Goal: Task Accomplishment & Management: Manage account settings

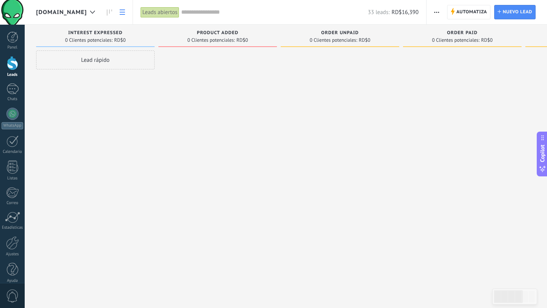
click at [125, 14] on icon at bounding box center [122, 11] width 5 height 5
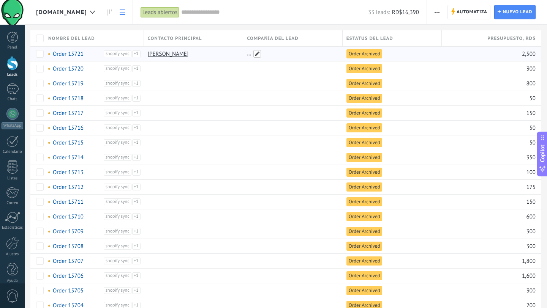
click at [256, 57] on span at bounding box center [257, 54] width 8 height 8
click at [213, 54] on div "[PERSON_NAME]" at bounding box center [192, 54] width 96 height 14
click at [158, 57] on link "[PERSON_NAME]" at bounding box center [168, 54] width 41 height 7
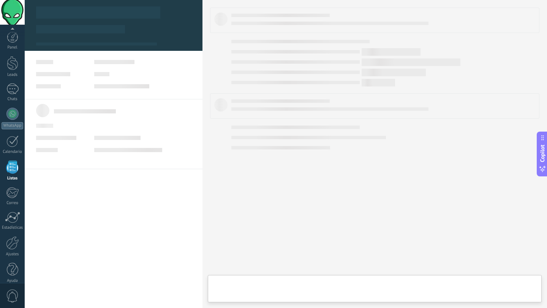
scroll to position [8, 0]
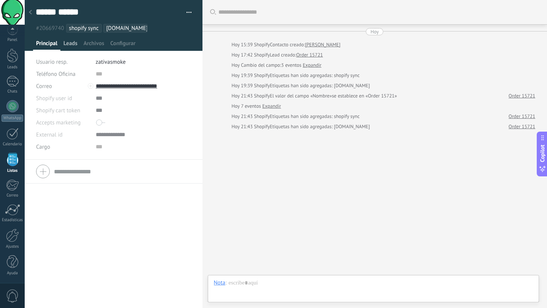
click at [69, 46] on span "Leads" at bounding box center [70, 45] width 14 height 11
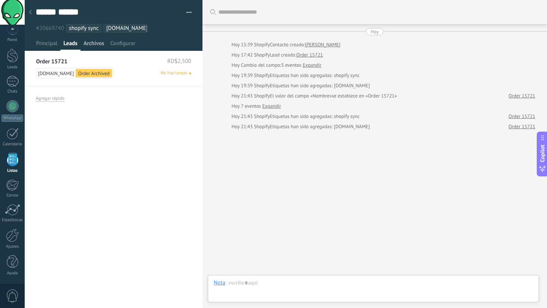
click at [94, 44] on span "Archivos" at bounding box center [94, 45] width 21 height 11
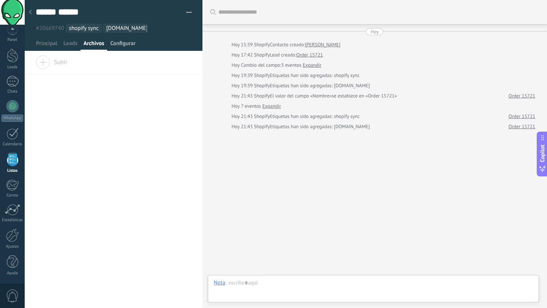
click at [119, 46] on span "Configurar" at bounding box center [122, 45] width 25 height 11
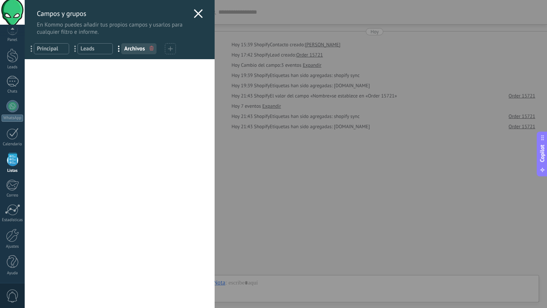
click at [199, 17] on use at bounding box center [198, 13] width 9 height 9
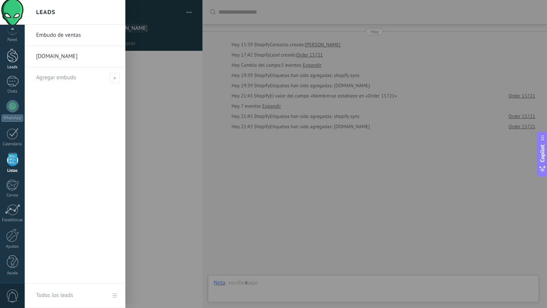
click at [9, 60] on div at bounding box center [12, 56] width 11 height 14
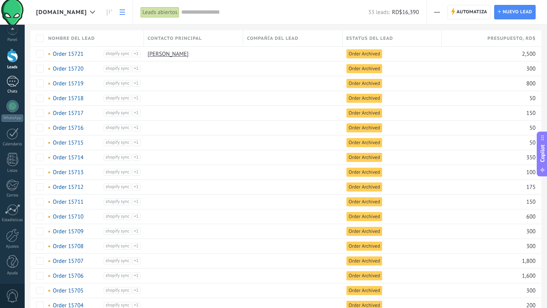
click at [16, 85] on div at bounding box center [12, 81] width 12 height 11
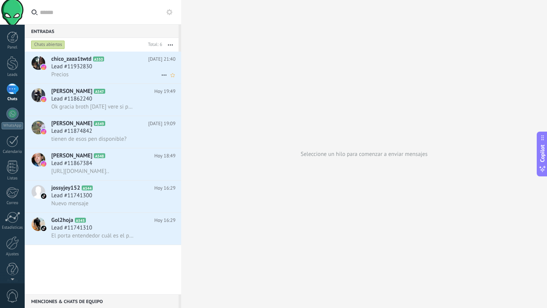
click at [92, 73] on div "Precios" at bounding box center [113, 75] width 124 height 8
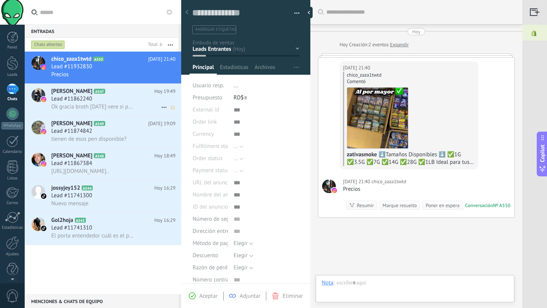
scroll to position [11, 0]
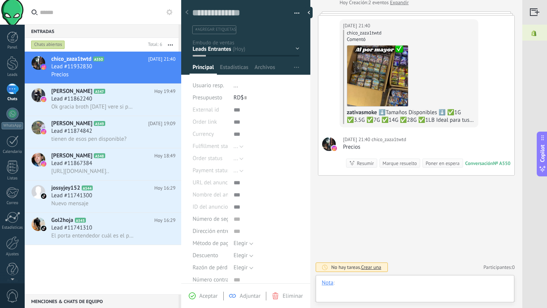
click at [360, 284] on div at bounding box center [415, 291] width 187 height 23
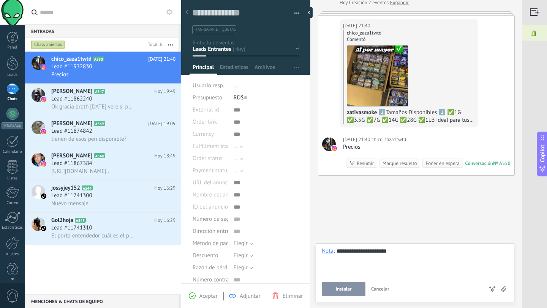
click at [342, 289] on span "Instalar" at bounding box center [343, 289] width 16 height 5
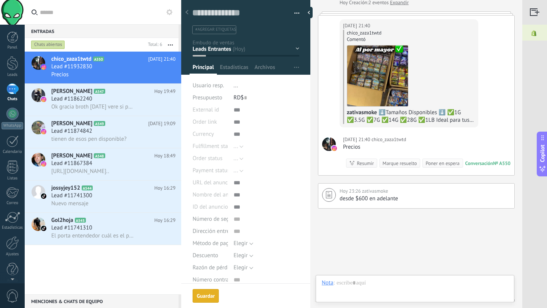
scroll to position [75, 0]
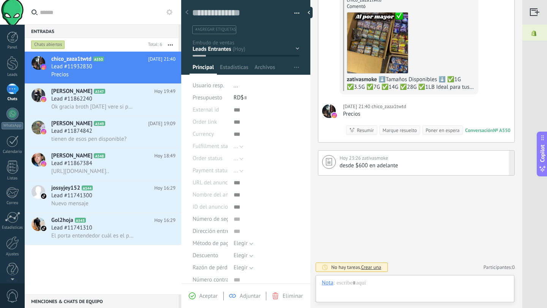
click at [378, 165] on span "desde $600 en adelante" at bounding box center [369, 165] width 59 height 7
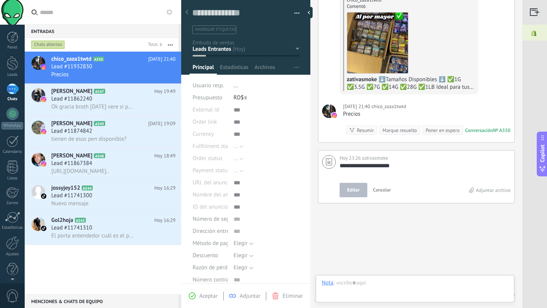
scroll to position [103, 0]
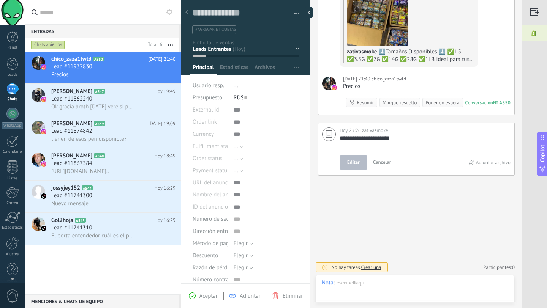
click at [379, 164] on span "Cancelar" at bounding box center [382, 162] width 18 height 6
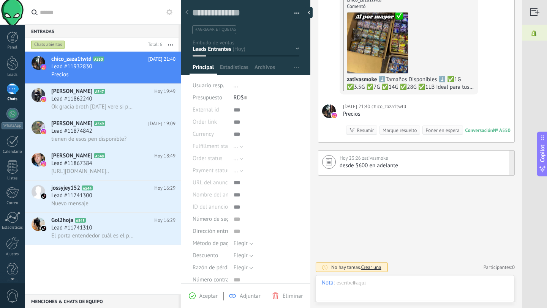
click at [406, 161] on div "[DATE] 23:26 zativasmoke" at bounding box center [425, 159] width 171 height 8
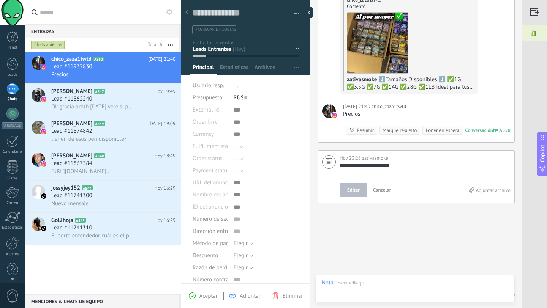
scroll to position [103, 0]
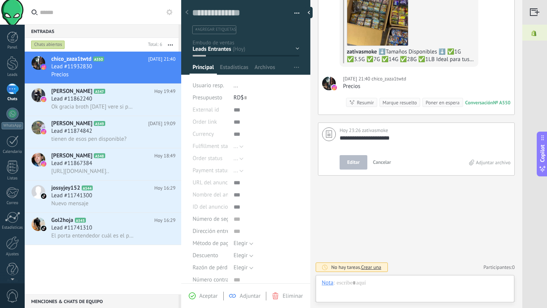
click at [349, 165] on span "Editar" at bounding box center [353, 163] width 13 height 8
click at [358, 103] on div "Resumir" at bounding box center [365, 102] width 17 height 7
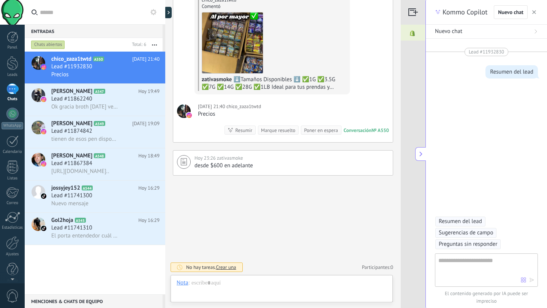
scroll to position [14, 0]
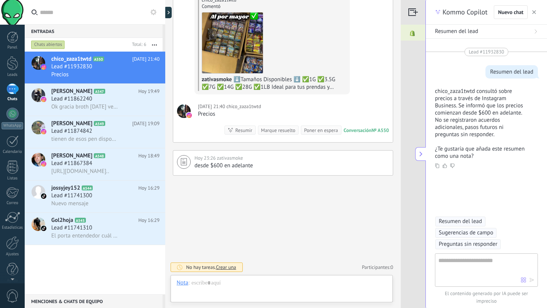
click at [536, 9] on button "button" at bounding box center [534, 12] width 8 height 9
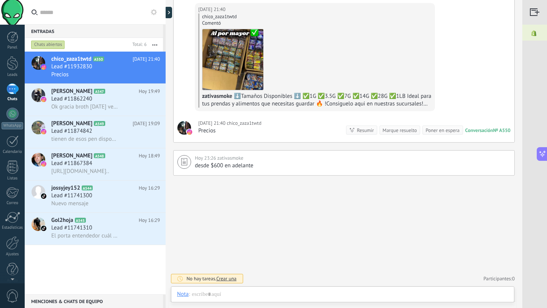
scroll to position [59, 0]
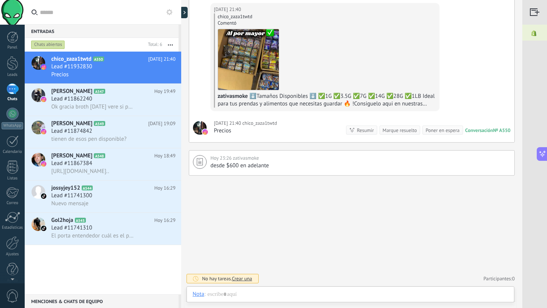
click at [403, 132] on div "Marque resuelto" at bounding box center [400, 130] width 34 height 7
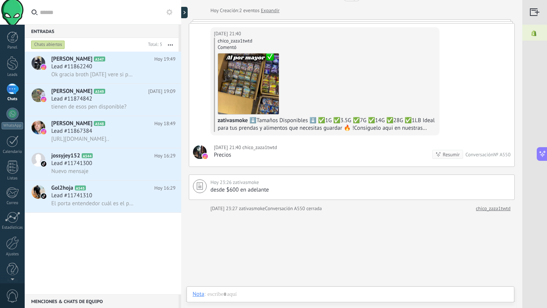
scroll to position [0, 0]
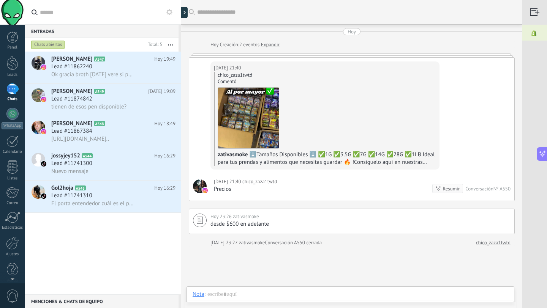
click at [218, 189] on div "Precios" at bounding box center [245, 190] width 63 height 8
click at [199, 189] on div at bounding box center [200, 187] width 14 height 14
click at [343, 223] on div "desde $600 en adelante" at bounding box center [360, 225] width 300 height 8
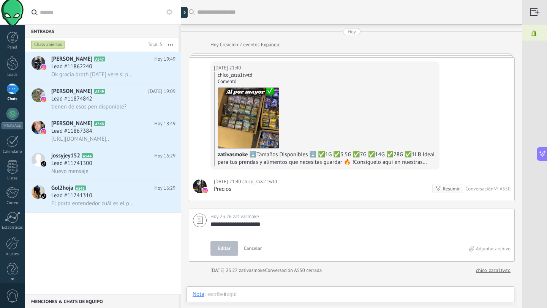
scroll to position [28, 0]
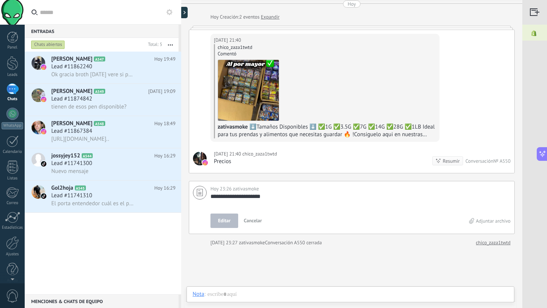
click at [228, 222] on span "Editar" at bounding box center [224, 221] width 13 height 8
click at [274, 198] on textarea "**********" at bounding box center [358, 200] width 297 height 15
type textarea "**********"
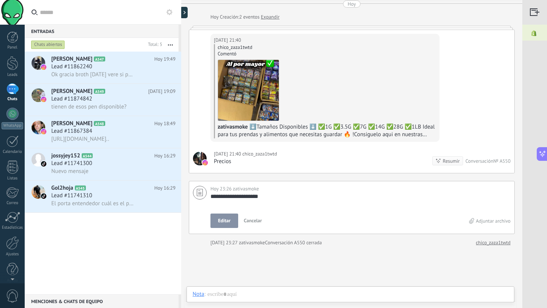
type textarea "**********"
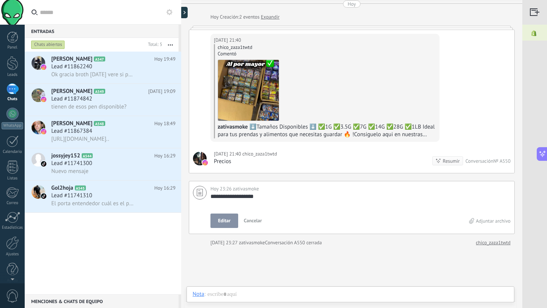
type textarea "**********"
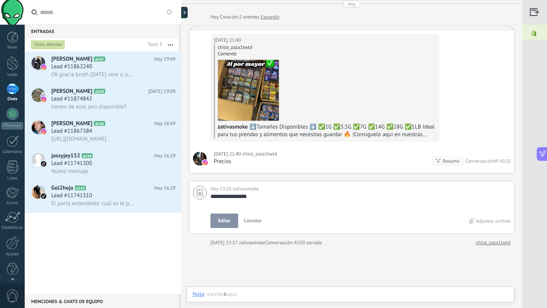
type textarea "**********"
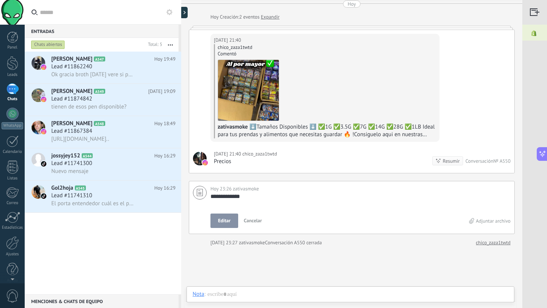
type textarea "**********"
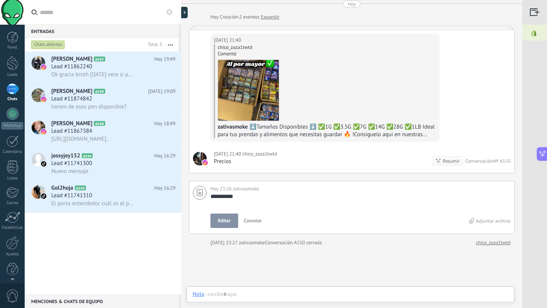
type textarea "*********"
type textarea "********"
type textarea "*******"
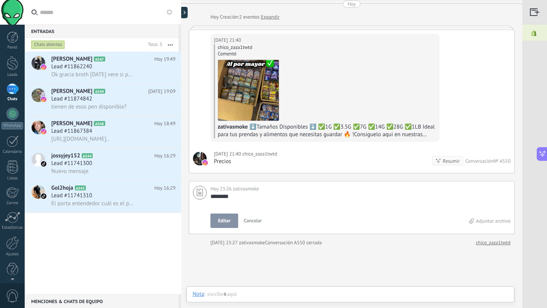
type textarea "*******"
type textarea "*****"
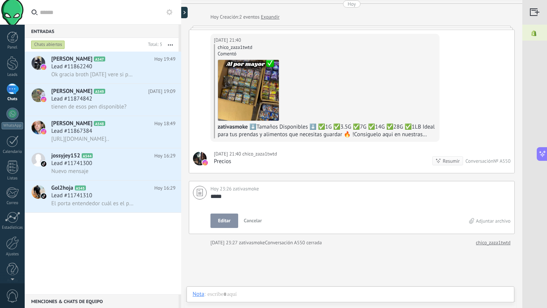
type textarea "****"
type textarea "***"
type textarea "**"
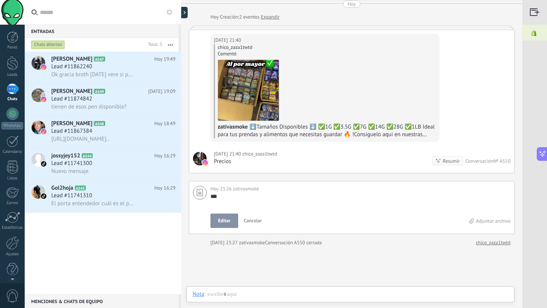
type textarea "**"
type textarea "*"
type textarea "****"
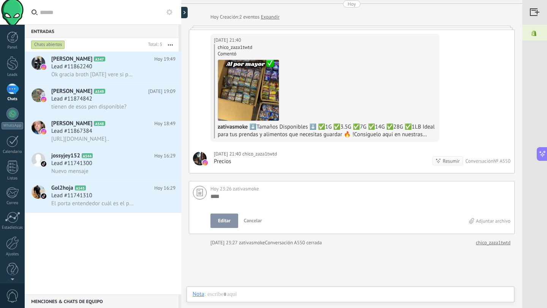
click at [226, 226] on button "Editar" at bounding box center [224, 221] width 28 height 14
click at [241, 239] on div "zativasmoke" at bounding box center [252, 243] width 26 height 8
click at [253, 255] on div "**********" at bounding box center [351, 175] width 341 height 407
click at [200, 157] on div at bounding box center [200, 159] width 14 height 14
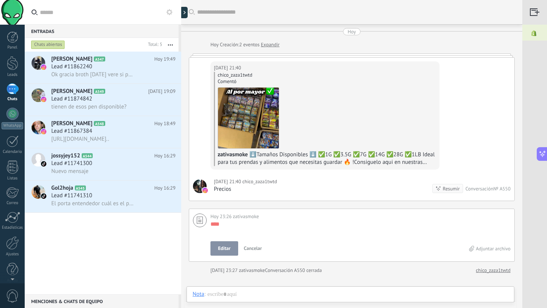
click at [274, 45] on link "Expandir" at bounding box center [270, 45] width 19 height 8
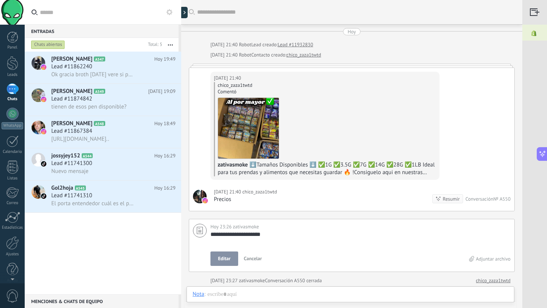
scroll to position [34, 0]
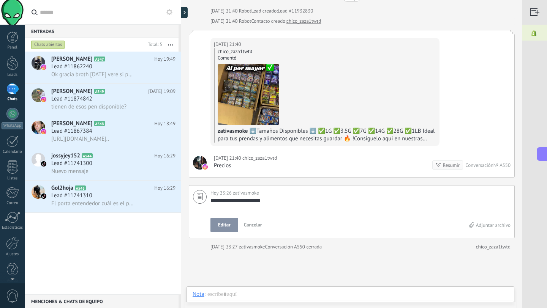
click at [487, 248] on link "chico_zaza1twtd" at bounding box center [493, 247] width 35 height 8
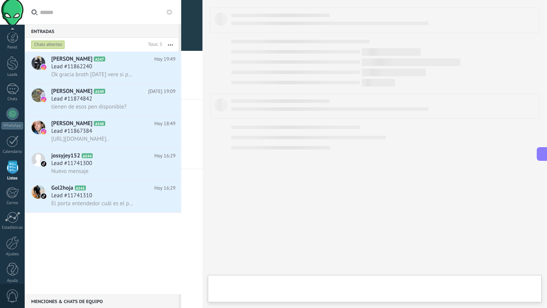
scroll to position [8, 0]
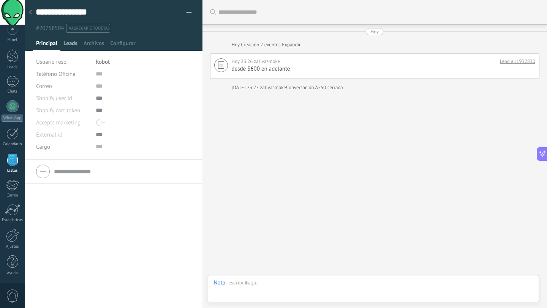
click at [63, 42] on span "Leads" at bounding box center [70, 45] width 14 height 11
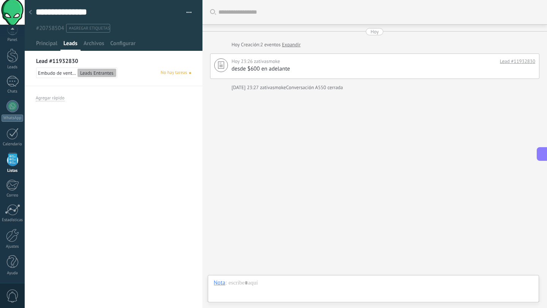
click at [170, 76] on span "No hay tareas" at bounding box center [174, 73] width 27 height 7
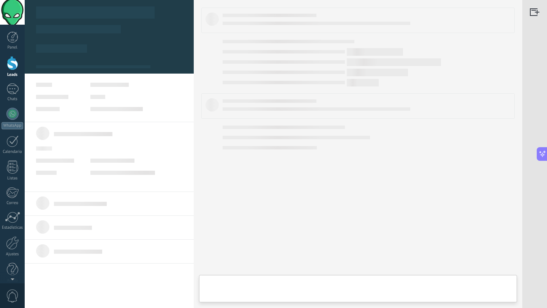
type textarea "**********"
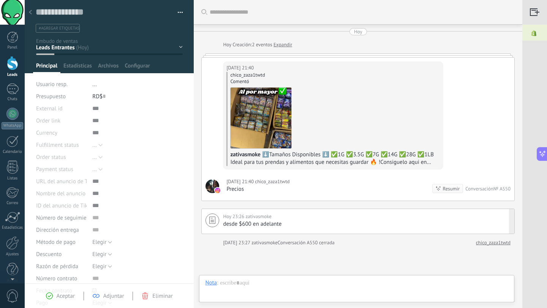
scroll to position [71, 0]
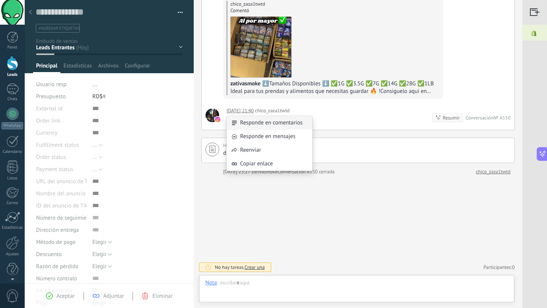
click at [250, 123] on div "Responde en comentarios" at bounding box center [269, 123] width 85 height 14
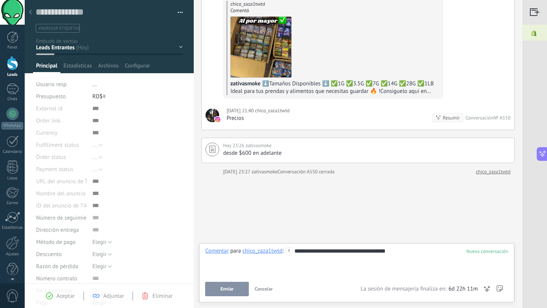
click at [220, 293] on button "Enviar" at bounding box center [227, 289] width 44 height 14
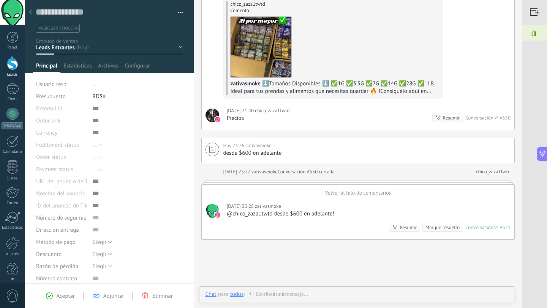
scroll to position [75, 0]
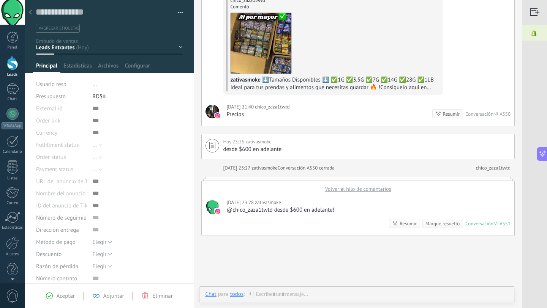
click at [12, 66] on div at bounding box center [12, 63] width 11 height 14
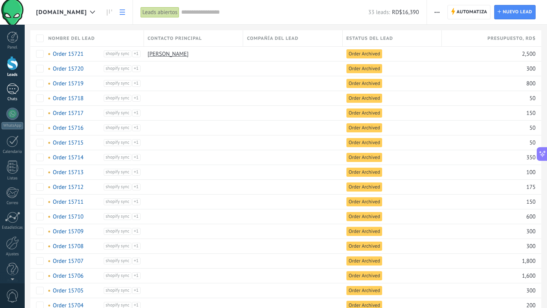
click at [11, 90] on div at bounding box center [12, 89] width 12 height 11
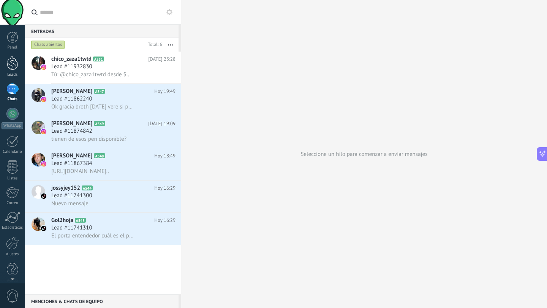
click at [13, 61] on div at bounding box center [12, 63] width 11 height 14
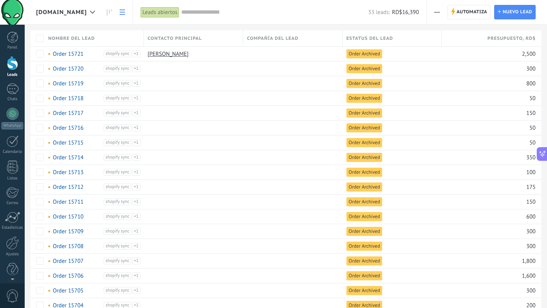
click at [125, 10] on use at bounding box center [122, 11] width 5 height 5
click at [112, 14] on icon at bounding box center [109, 12] width 5 height 6
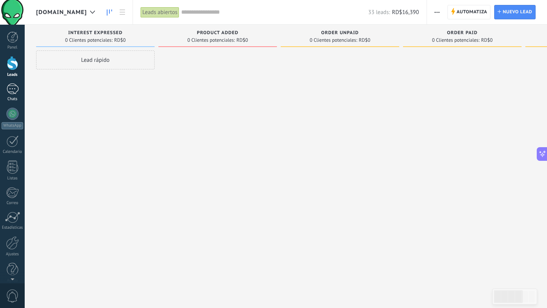
click at [11, 93] on div at bounding box center [12, 89] width 12 height 11
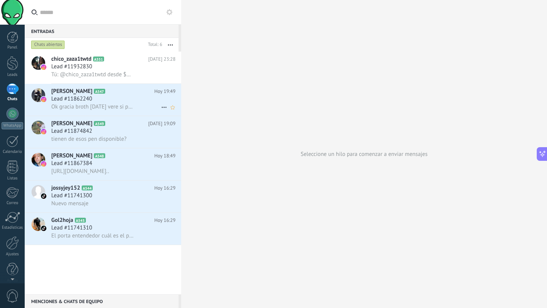
click at [88, 102] on span "Lead #11862240" at bounding box center [71, 99] width 41 height 8
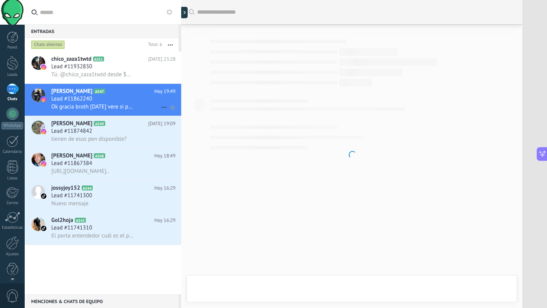
scroll to position [212, 0]
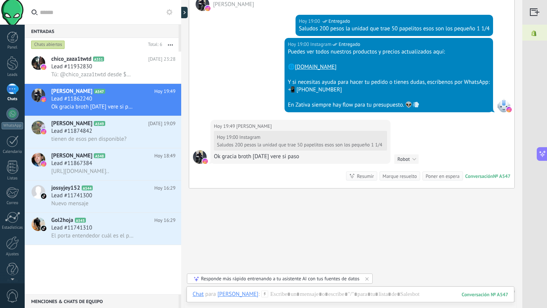
click at [414, 160] on button "Robot" at bounding box center [406, 159] width 24 height 9
click at [404, 149] on div "[DATE] 19:49 [PERSON_NAME][DATE] 19:00 Instagram Saludos 200 pesos la unidad qu…" at bounding box center [351, 154] width 325 height 68
click at [272, 127] on span "[PERSON_NAME]" at bounding box center [253, 127] width 35 height 8
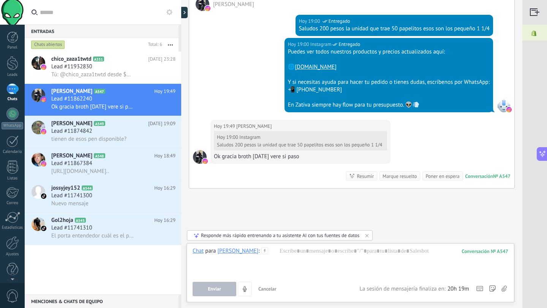
click at [268, 288] on span "Cancelar" at bounding box center [267, 289] width 18 height 6
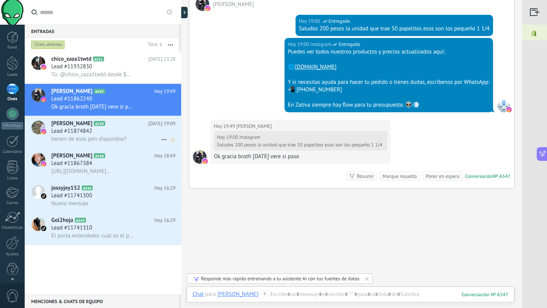
click at [104, 128] on div "Lead #11874842" at bounding box center [113, 132] width 124 height 8
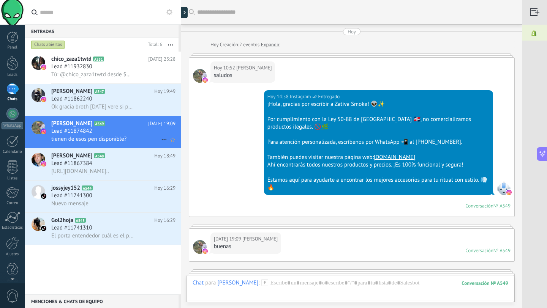
scroll to position [194, 0]
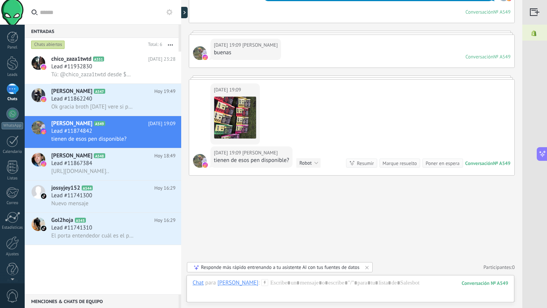
click at [242, 153] on span "[PERSON_NAME]" at bounding box center [259, 153] width 35 height 8
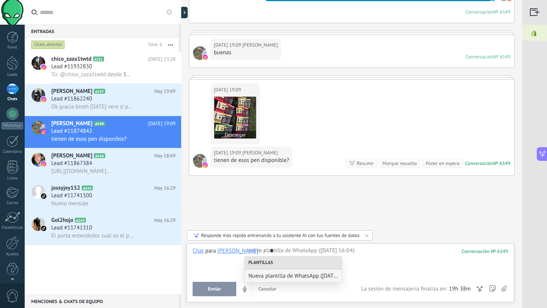
click at [231, 117] on img at bounding box center [235, 118] width 42 height 42
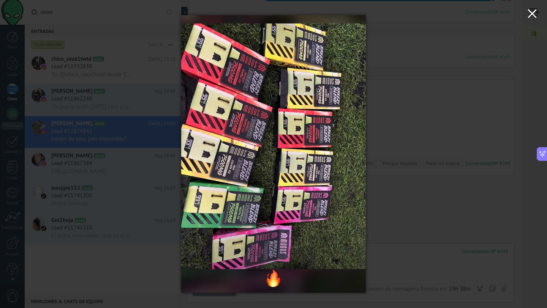
click at [534, 16] on use "button" at bounding box center [532, 13] width 9 height 9
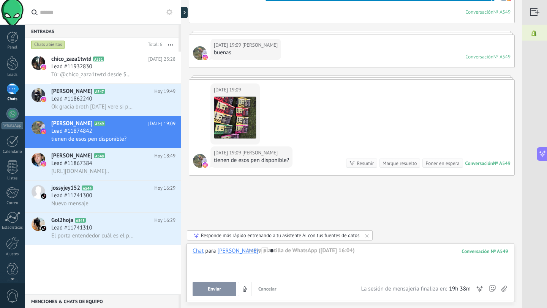
click at [267, 252] on div "*" at bounding box center [351, 262] width 316 height 29
click at [207, 290] on button "Enviar" at bounding box center [215, 289] width 44 height 14
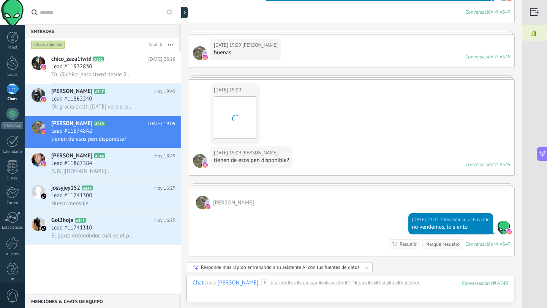
scroll to position [275, 0]
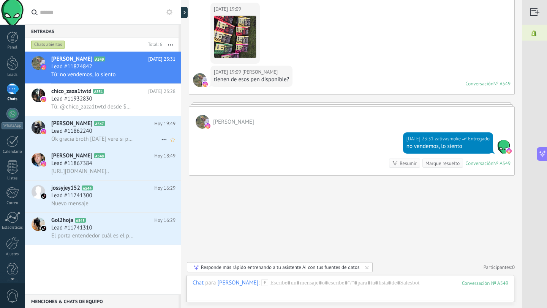
click at [114, 133] on div "Lead #11862240" at bounding box center [113, 132] width 124 height 8
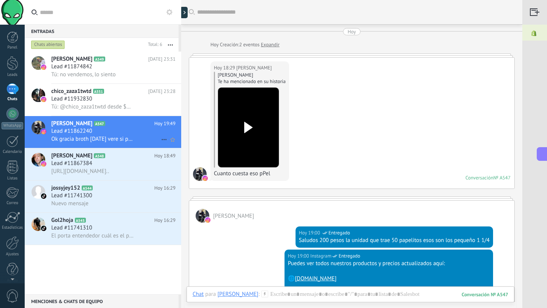
scroll to position [212, 0]
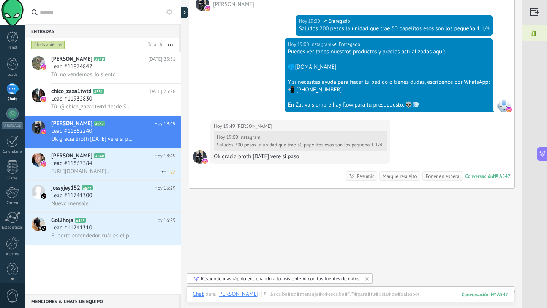
click at [97, 166] on div "Lead #11867384" at bounding box center [113, 164] width 124 height 8
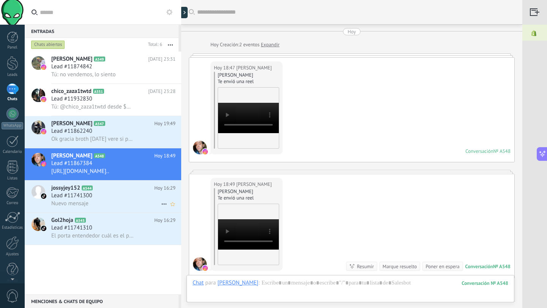
click at [104, 194] on div "Lead #11741300" at bounding box center [113, 196] width 124 height 8
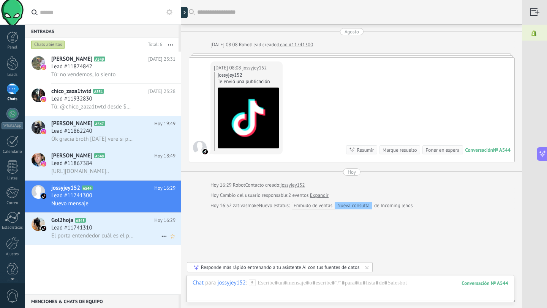
click at [98, 222] on h2 "Gol2hoja A545" at bounding box center [102, 221] width 103 height 8
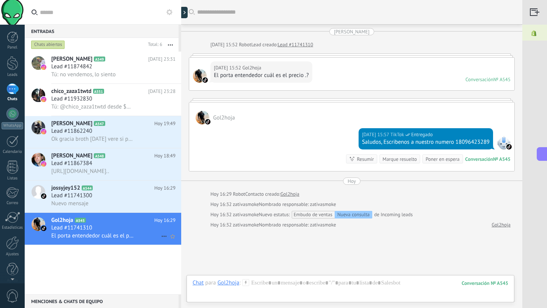
click at [162, 238] on icon at bounding box center [164, 236] width 9 height 9
click at [180, 260] on span "Conversación cerrada" at bounding box center [198, 255] width 52 height 15
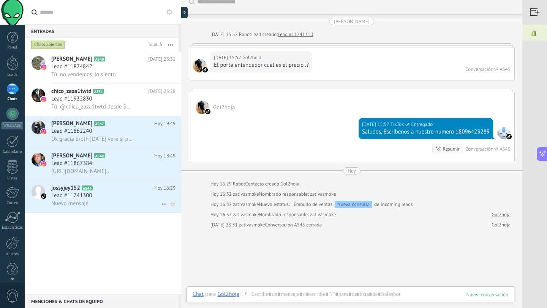
click at [156, 199] on div "Lead #11741300" at bounding box center [113, 196] width 124 height 8
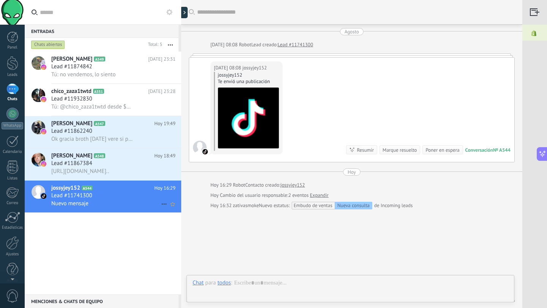
click at [161, 203] on icon at bounding box center [164, 204] width 9 height 9
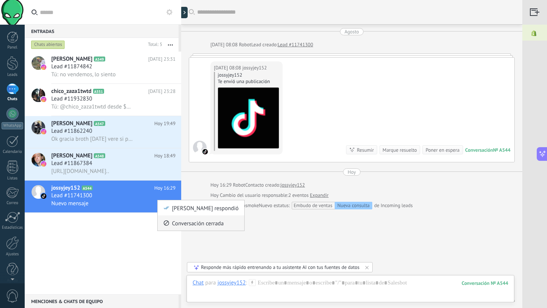
click at [179, 224] on span "Conversación cerrada" at bounding box center [198, 223] width 52 height 15
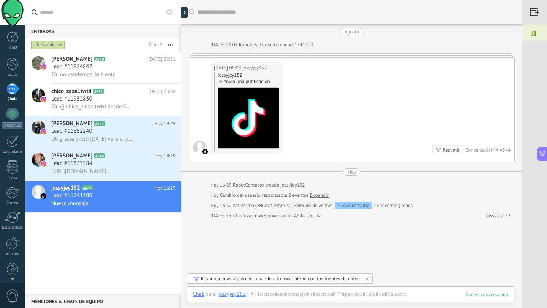
scroll to position [10, 0]
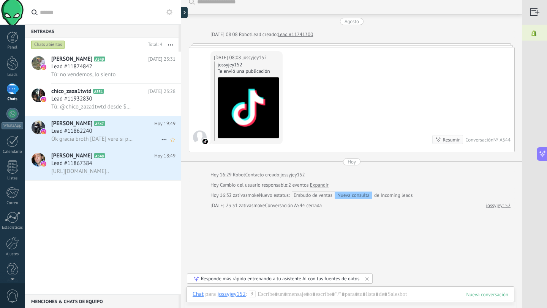
click at [162, 141] on icon at bounding box center [164, 139] width 9 height 9
click at [141, 193] on div at bounding box center [273, 154] width 547 height 308
click at [130, 132] on div "Lead #11862240" at bounding box center [113, 132] width 124 height 8
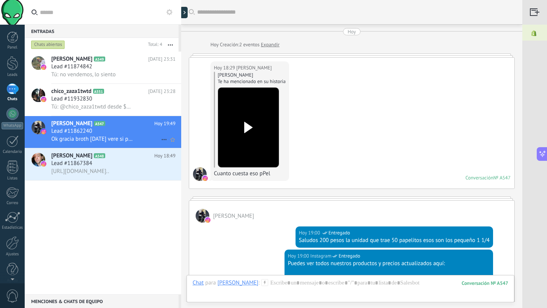
scroll to position [225, 0]
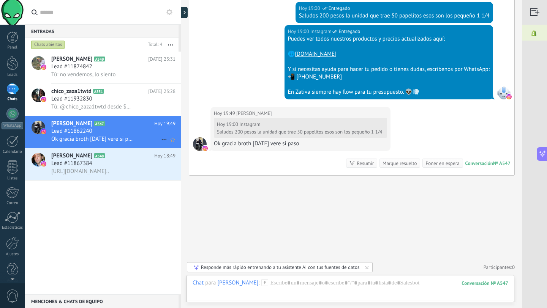
click at [160, 136] on icon at bounding box center [164, 139] width 9 height 9
click at [173, 143] on span "[PERSON_NAME] respondió" at bounding box center [205, 143] width 66 height 15
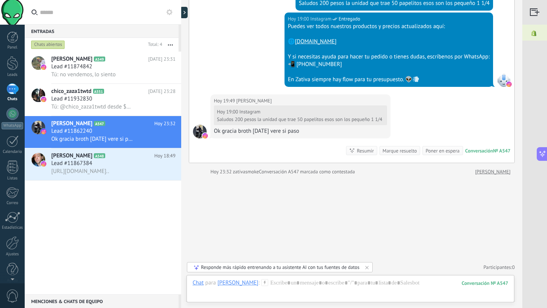
click at [95, 188] on div "[PERSON_NAME] A549 [DATE] 23:31 Lead #11874842 Tú: no vendemos, lo siento chico…" at bounding box center [103, 173] width 157 height 243
click at [11, 245] on div at bounding box center [12, 243] width 13 height 13
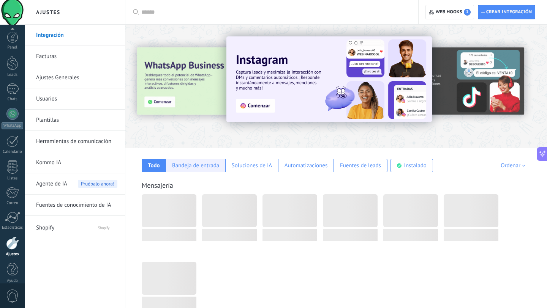
scroll to position [8, 0]
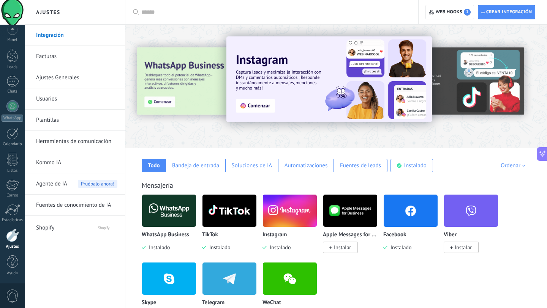
click at [174, 212] on img at bounding box center [169, 211] width 54 height 37
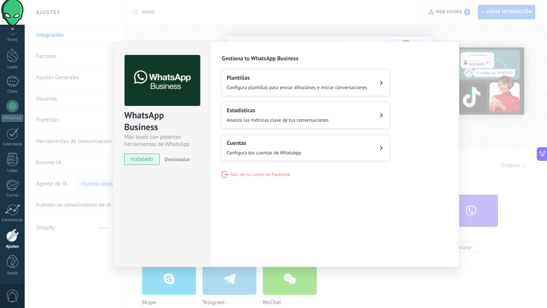
click at [274, 82] on div "Plantillas Configura plantillas para enviar difusiones e iniciar conversaciones" at bounding box center [297, 82] width 141 height 17
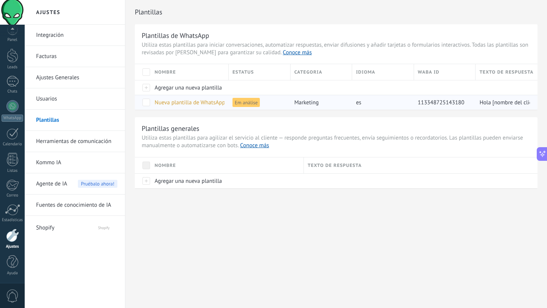
click at [245, 104] on span "Em análise" at bounding box center [245, 102] width 27 height 9
click at [246, 103] on span "Em análise" at bounding box center [245, 102] width 27 height 9
click at [145, 168] on span at bounding box center [146, 166] width 8 height 8
click at [283, 55] on link "Conoce más" at bounding box center [297, 52] width 29 height 7
click at [15, 86] on div "1" at bounding box center [12, 81] width 12 height 11
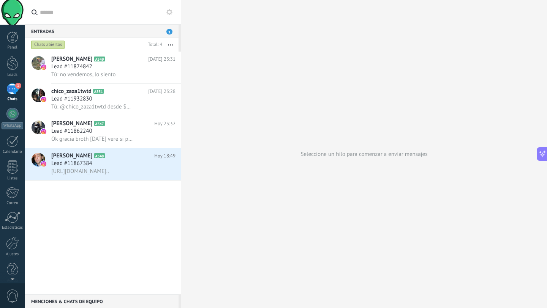
click at [71, 301] on div "Menciones & Chats de equipo 0" at bounding box center [102, 302] width 154 height 14
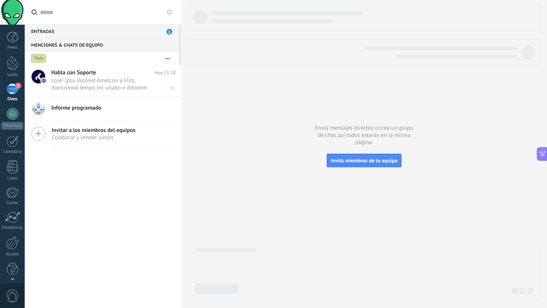
click at [116, 77] on span at bounding box center [106, 84] width 110 height 14
type textarea "*******"
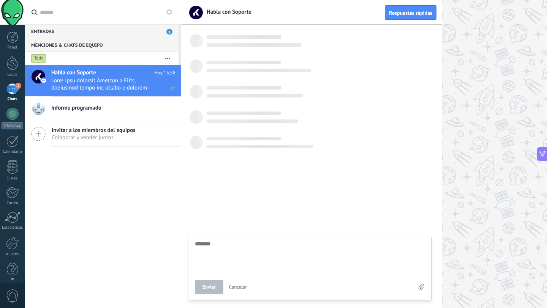
scroll to position [22, 0]
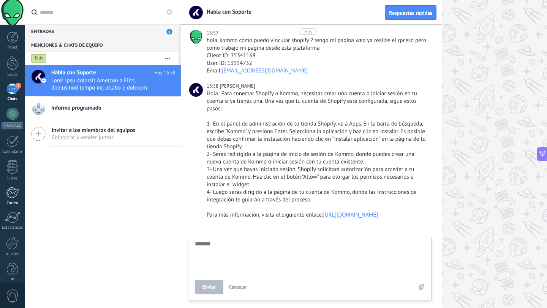
click at [12, 194] on div at bounding box center [12, 192] width 13 height 11
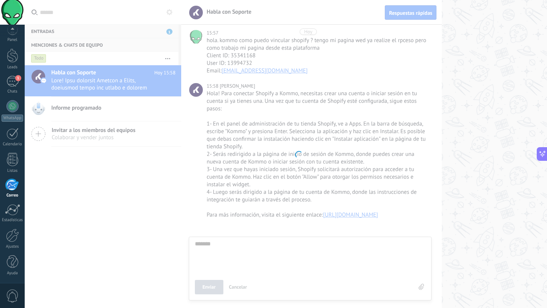
scroll to position [8, 0]
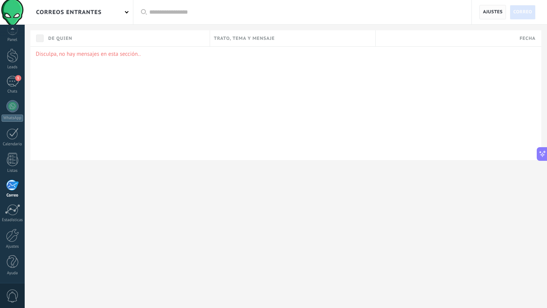
click at [489, 13] on span "Ajustes" at bounding box center [493, 12] width 20 height 14
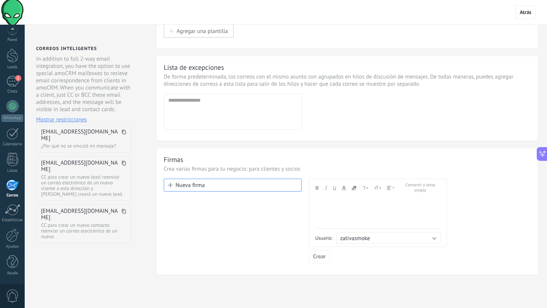
scroll to position [54, 0]
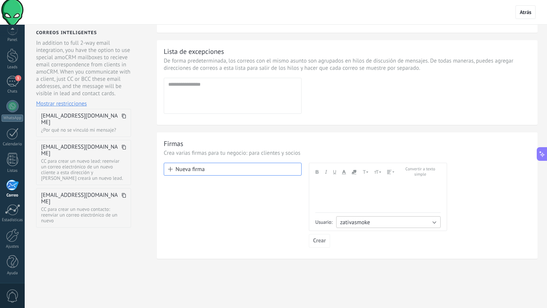
click at [373, 223] on button "zativasmoke" at bounding box center [388, 223] width 104 height 12
click at [256, 164] on button "Nueva firma" at bounding box center [233, 169] width 138 height 13
click at [197, 170] on button "Nueva firma" at bounding box center [233, 169] width 138 height 13
click at [173, 170] on button "Nueva firma" at bounding box center [233, 169] width 138 height 13
click at [196, 84] on input "text" at bounding box center [232, 84] width 128 height 7
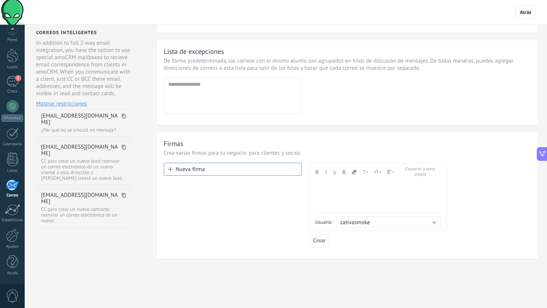
click at [316, 242] on span "Crear" at bounding box center [319, 241] width 13 height 5
click at [516, 15] on span "Atrás" at bounding box center [525, 12] width 20 height 14
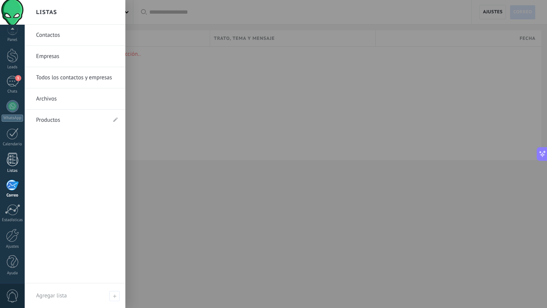
click at [11, 161] on div at bounding box center [12, 159] width 11 height 13
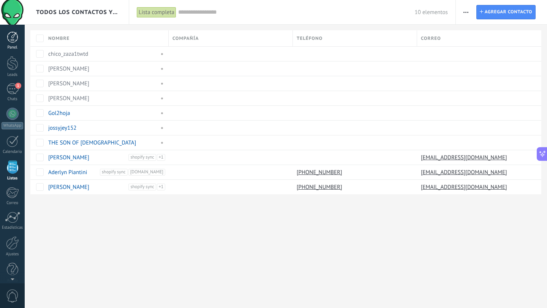
click at [14, 41] on div at bounding box center [12, 37] width 11 height 11
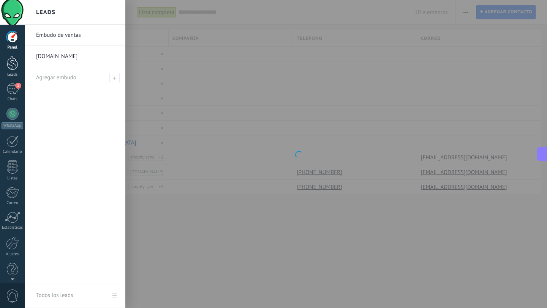
click at [12, 66] on div at bounding box center [12, 63] width 11 height 14
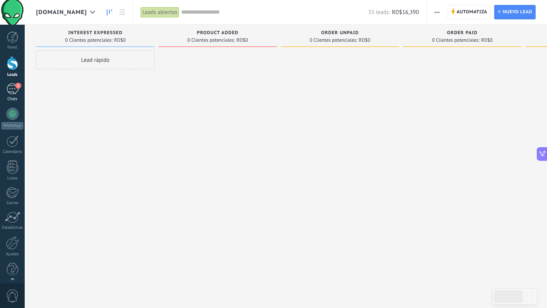
click at [11, 91] on div "1" at bounding box center [12, 89] width 12 height 11
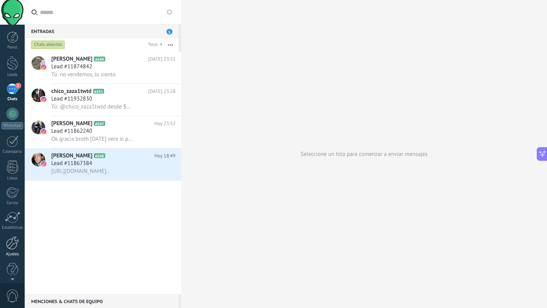
click at [11, 251] on link "Ajustes" at bounding box center [12, 247] width 25 height 21
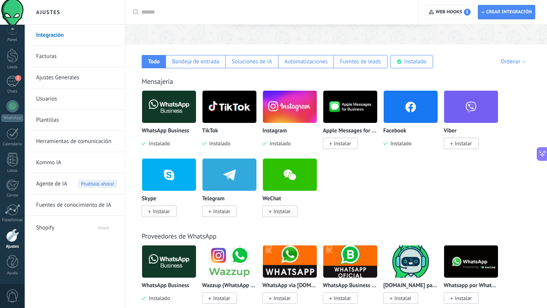
scroll to position [110, 0]
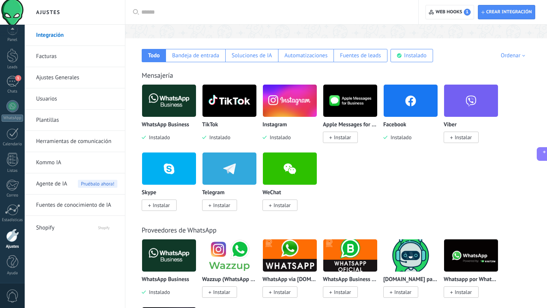
click at [286, 104] on img at bounding box center [290, 100] width 54 height 37
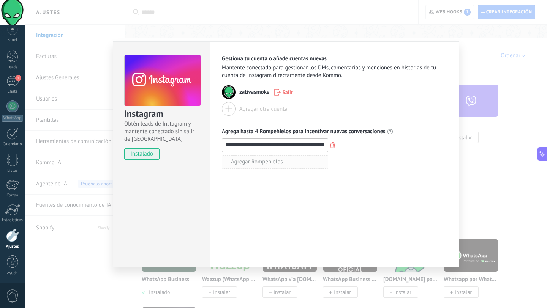
click at [251, 164] on span "Agregar Rompehielos" at bounding box center [257, 162] width 52 height 5
click at [275, 141] on input "**********" at bounding box center [275, 145] width 106 height 12
click at [233, 212] on div "**********" at bounding box center [334, 154] width 249 height 226
click at [256, 145] on input "**********" at bounding box center [275, 145] width 106 height 12
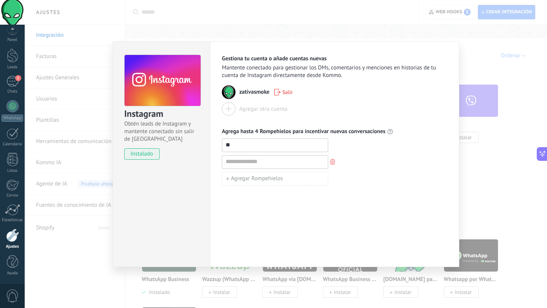
type input "*"
type input "**********"
click at [230, 165] on input at bounding box center [275, 162] width 106 height 12
type input "**********"
click at [236, 179] on span "Agregar Rompehielos" at bounding box center [257, 178] width 52 height 5
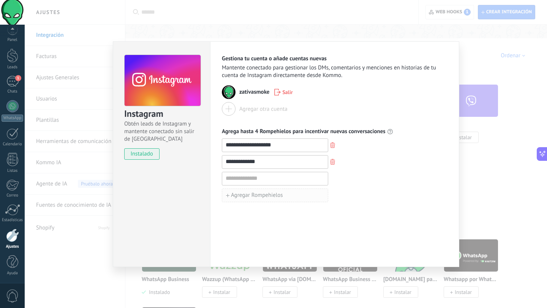
type input "*"
type input "********"
click at [260, 165] on input "**********" at bounding box center [275, 162] width 106 height 12
type input "**********"
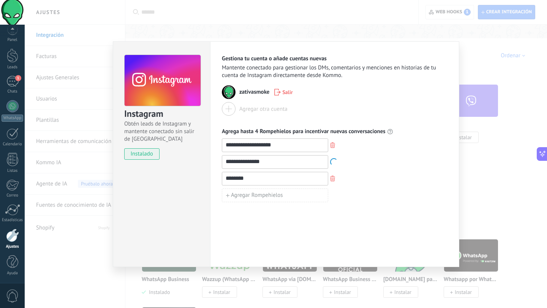
click at [361, 182] on div "********" at bounding box center [335, 179] width 226 height 14
click at [246, 190] on button "Agregar Rompehielos" at bounding box center [275, 196] width 106 height 14
type input "********"
click at [351, 196] on div "********" at bounding box center [335, 196] width 226 height 14
click at [76, 258] on div "**********" at bounding box center [286, 154] width 522 height 308
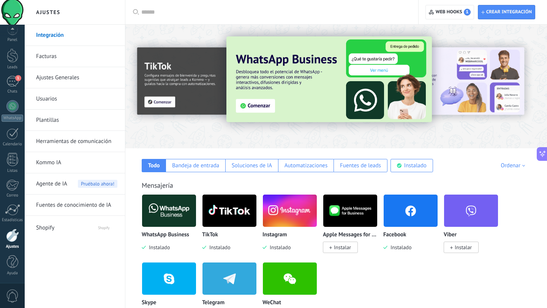
click at [167, 216] on img at bounding box center [169, 211] width 54 height 37
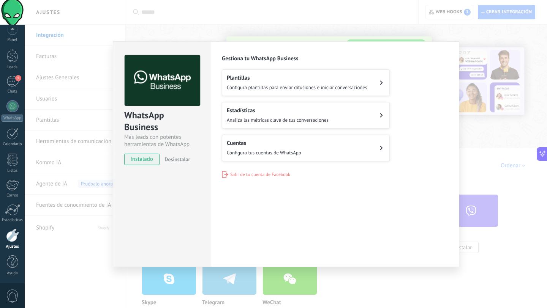
click at [256, 141] on h2 "Cuentas" at bounding box center [264, 143] width 74 height 7
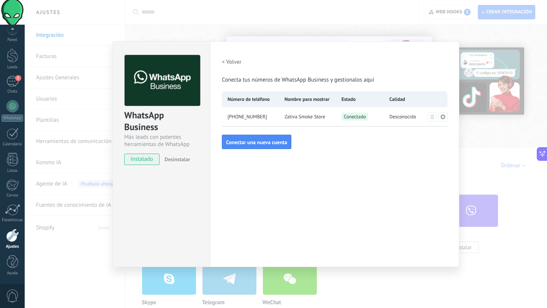
click at [444, 117] on icon at bounding box center [442, 116] width 5 height 5
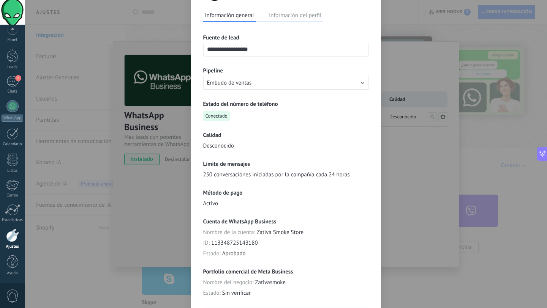
scroll to position [119, 0]
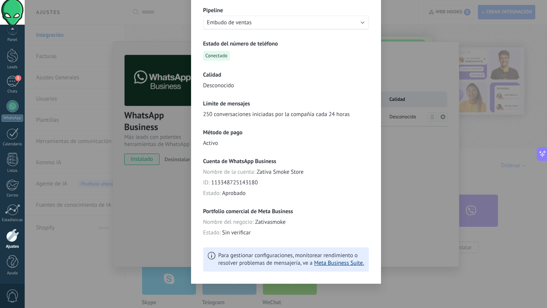
click at [327, 266] on link "Meta Business Suite." at bounding box center [339, 263] width 50 height 7
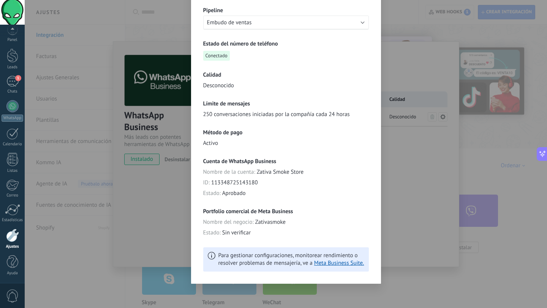
click at [389, 63] on div "**********" at bounding box center [286, 154] width 522 height 308
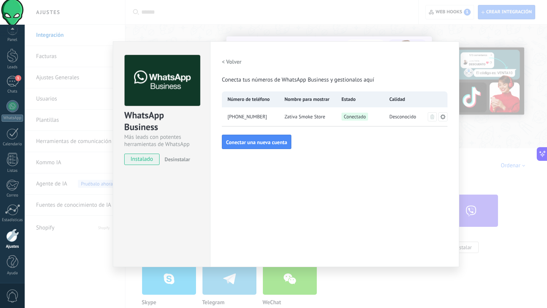
scroll to position [0, 0]
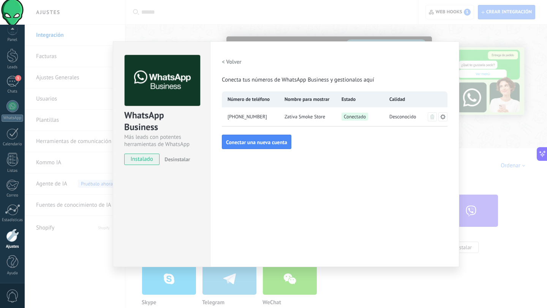
click at [443, 116] on icon at bounding box center [443, 117] width 6 height 6
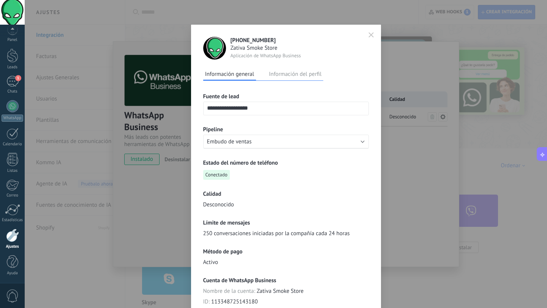
click at [422, 159] on div "**********" at bounding box center [286, 154] width 522 height 308
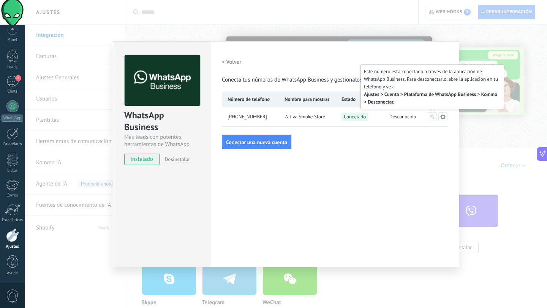
click at [433, 119] on icon at bounding box center [432, 117] width 4 height 5
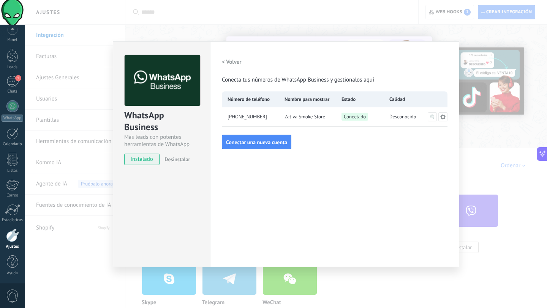
click at [253, 120] on span "[PHONE_NUMBER]" at bounding box center [248, 117] width 40 height 8
click at [272, 140] on span "Conectar una nueva cuenta" at bounding box center [256, 142] width 61 height 5
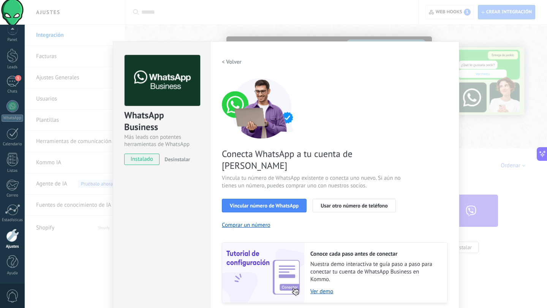
scroll to position [17, 0]
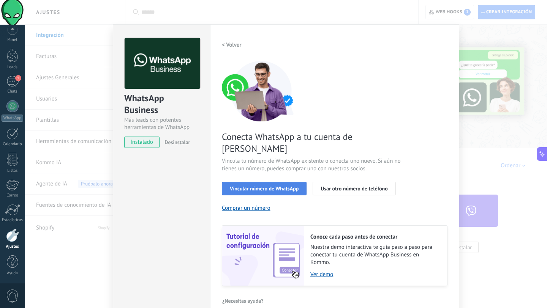
click at [247, 186] on span "Vincular número de WhatsApp" at bounding box center [264, 188] width 69 height 5
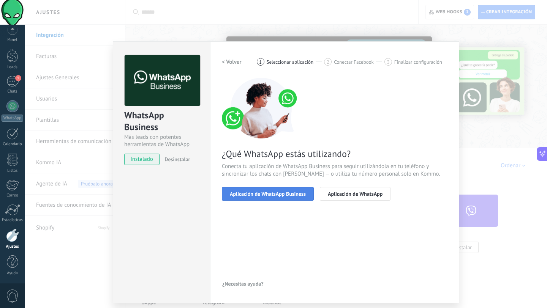
click at [259, 196] on span "Aplicación de WhatsApp Business" at bounding box center [268, 193] width 76 height 5
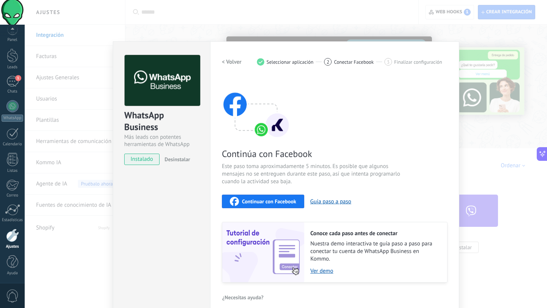
scroll to position [8, 0]
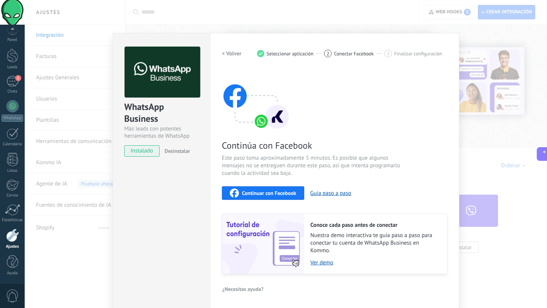
click at [267, 191] on span "Continuar con Facebook" at bounding box center [269, 193] width 54 height 5
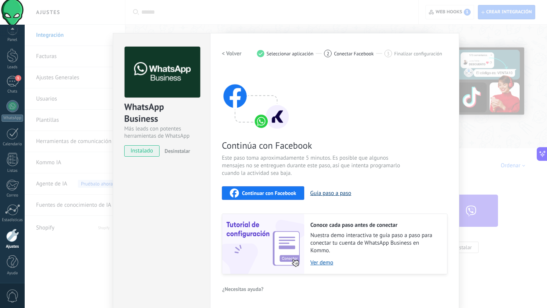
click at [325, 194] on button "Guía paso a paso" at bounding box center [330, 193] width 41 height 7
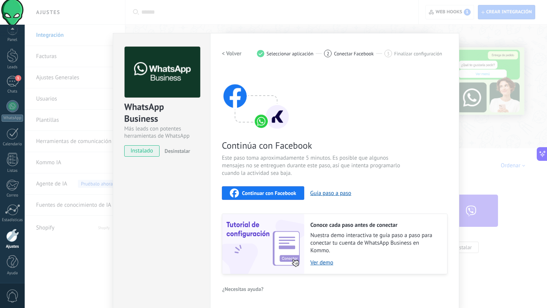
click at [224, 55] on h2 "< Volver" at bounding box center [232, 53] width 20 height 7
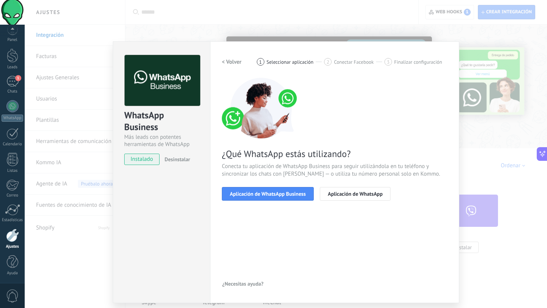
scroll to position [0, 0]
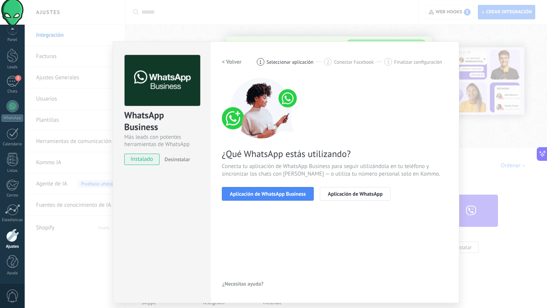
click at [231, 62] on h2 "< Volver" at bounding box center [232, 62] width 20 height 7
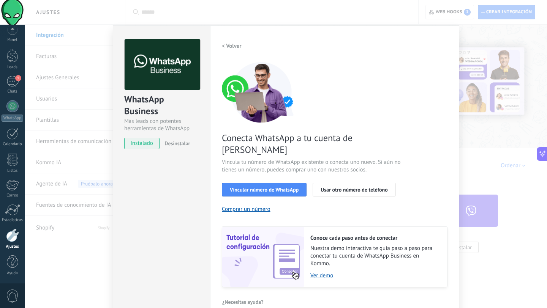
scroll to position [17, 0]
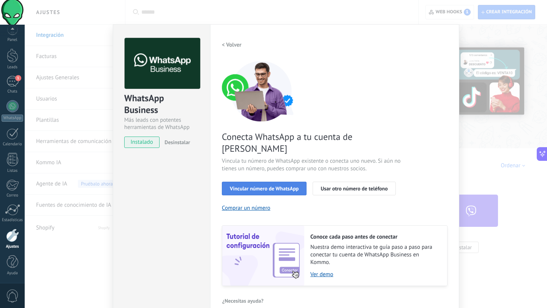
click at [262, 182] on button "Vincular número de WhatsApp" at bounding box center [264, 189] width 85 height 14
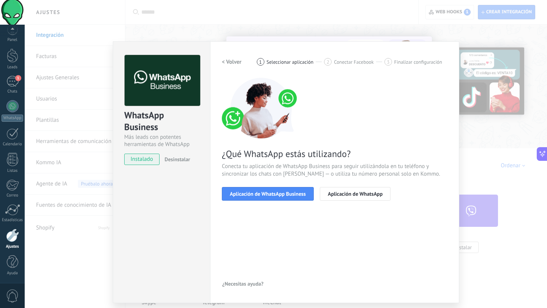
scroll to position [0, 0]
click at [273, 194] on span "Aplicación de WhatsApp Business" at bounding box center [268, 193] width 76 height 5
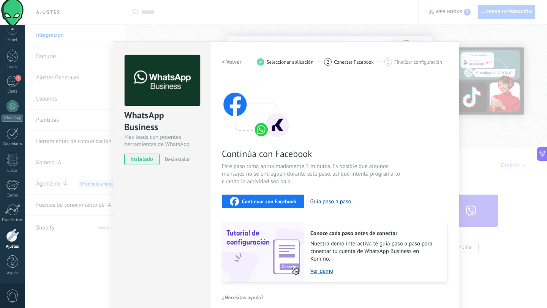
click at [234, 61] on h2 "< Volver" at bounding box center [232, 62] width 20 height 7
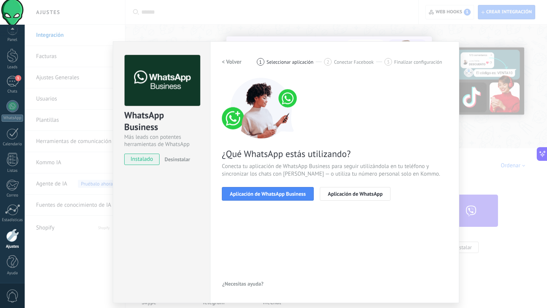
click at [234, 60] on h2 "< Volver" at bounding box center [232, 62] width 20 height 7
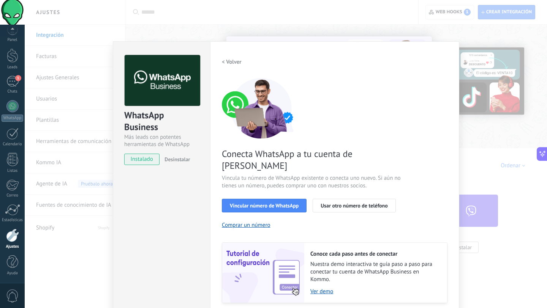
click at [234, 60] on h2 "< Volver" at bounding box center [232, 62] width 20 height 7
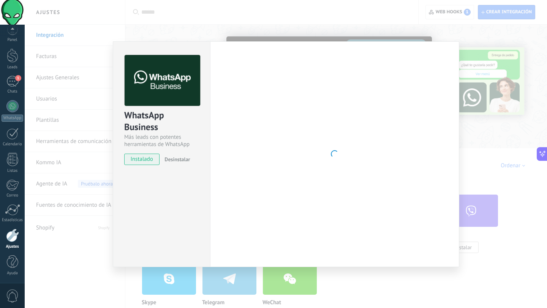
click at [198, 30] on div "WhatsApp Business Más leads con potentes herramientas de WhatsApp instalado Des…" at bounding box center [286, 154] width 522 height 308
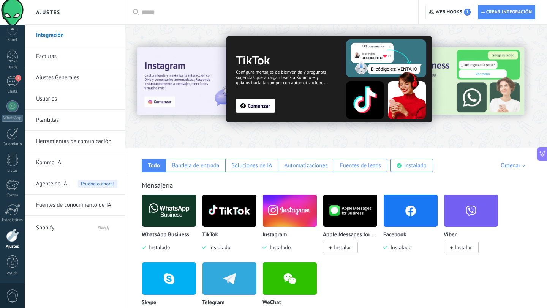
click at [72, 56] on link "Facturas" at bounding box center [76, 56] width 81 height 21
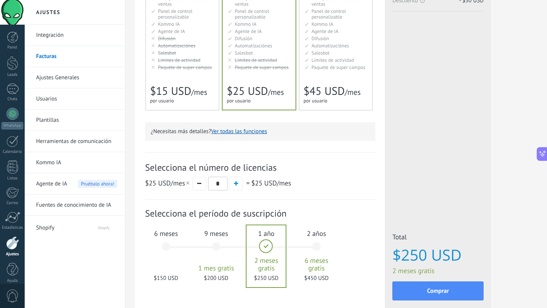
scroll to position [178, 0]
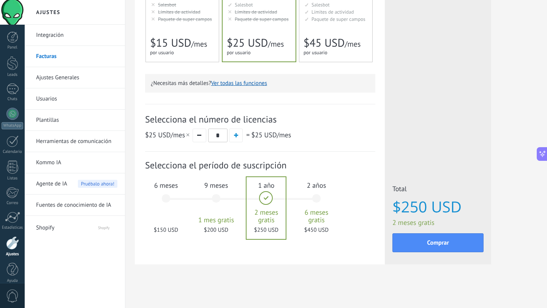
click at [65, 80] on link "Ajustes Generales" at bounding box center [76, 77] width 81 height 21
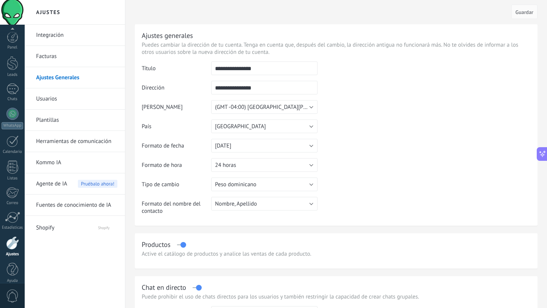
scroll to position [8, 0]
click at [10, 242] on link "Ajustes" at bounding box center [12, 239] width 25 height 21
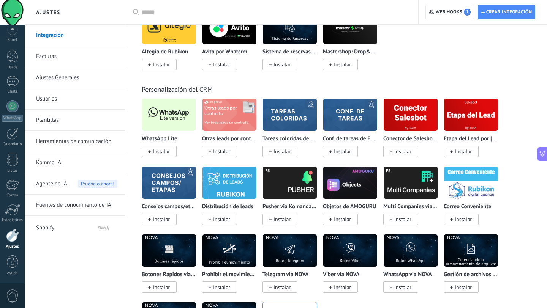
scroll to position [1802, 0]
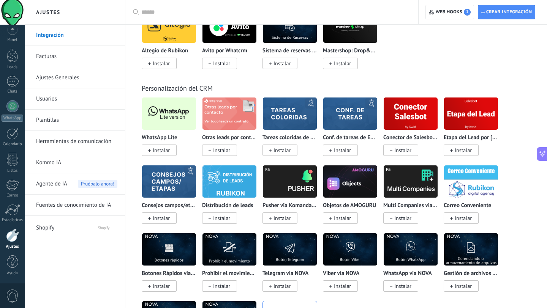
click at [162, 149] on span "Instalar" at bounding box center [161, 150] width 17 height 7
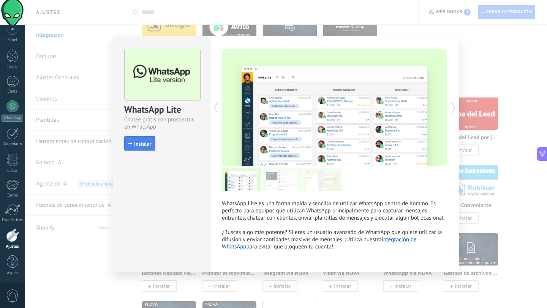
click at [147, 141] on span "Instalar" at bounding box center [142, 143] width 17 height 5
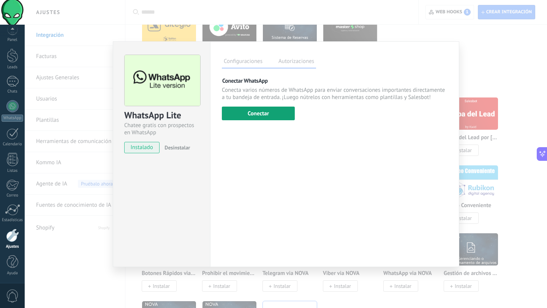
click at [252, 116] on button "Conectar" at bounding box center [258, 114] width 73 height 14
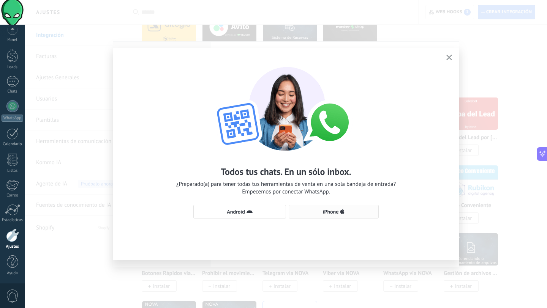
click at [312, 212] on span "iPhone" at bounding box center [334, 212] width 82 height 6
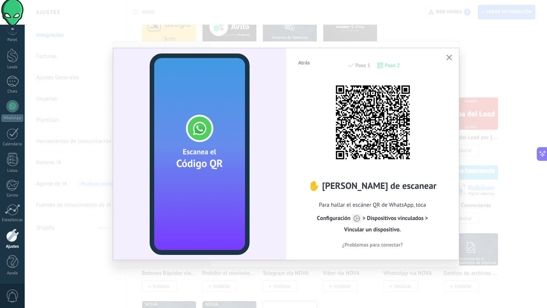
click at [449, 58] on use "button" at bounding box center [449, 58] width 6 height 6
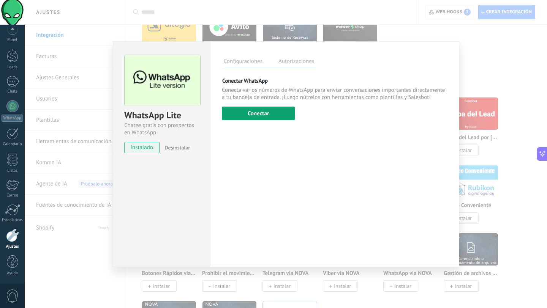
click at [257, 112] on button "Conectar" at bounding box center [258, 114] width 73 height 14
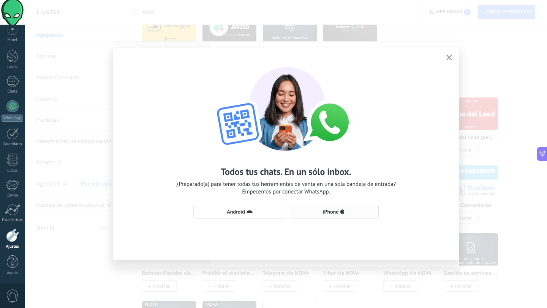
click at [304, 212] on span "iPhone" at bounding box center [334, 212] width 82 height 6
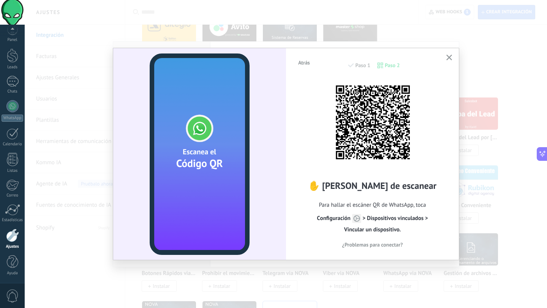
click at [447, 55] on use "button" at bounding box center [449, 58] width 6 height 6
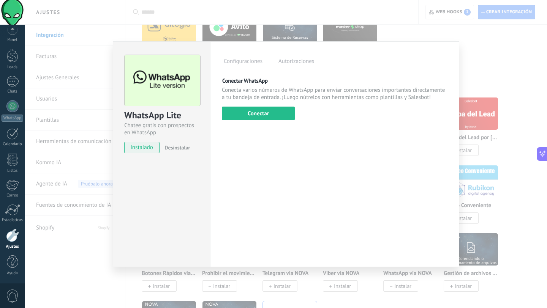
click at [347, 92] on p "Conecta varios números de WhatsApp para enviar conversaciones importantes direc…" at bounding box center [335, 94] width 226 height 14
click at [103, 120] on div "WhatsApp Lite Chatee gratis con prospectos en WhatsApp instalado Desinstalar Co…" at bounding box center [286, 154] width 522 height 308
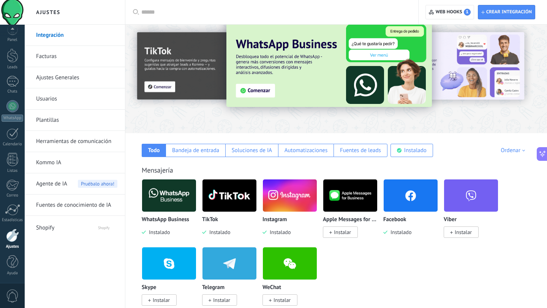
scroll to position [0, 0]
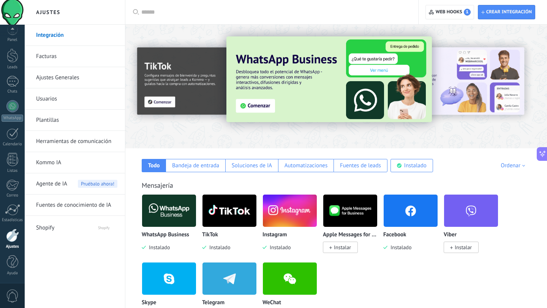
click at [146, 248] on span "Instalado" at bounding box center [158, 247] width 24 height 7
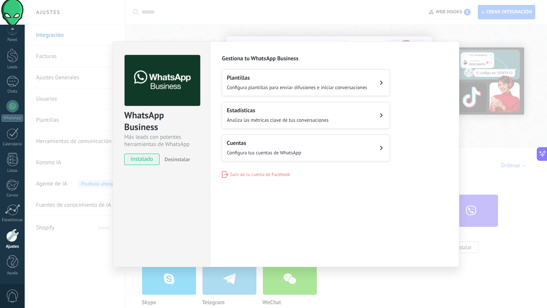
click at [176, 158] on span "Desinstalar" at bounding box center [176, 159] width 25 height 7
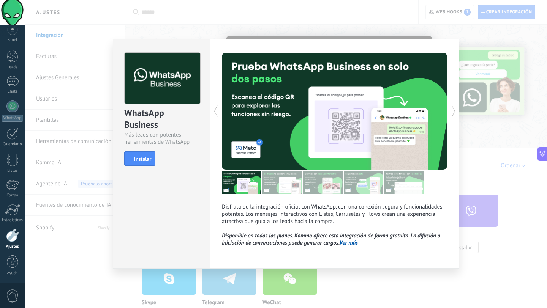
click at [174, 31] on div "WhatsApp Business Más leads con potentes herramientas de WhatsApp install Insta…" at bounding box center [286, 154] width 522 height 308
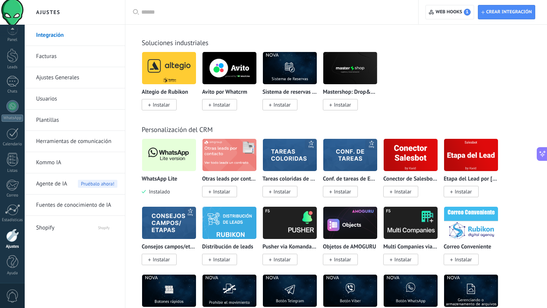
scroll to position [1775, 0]
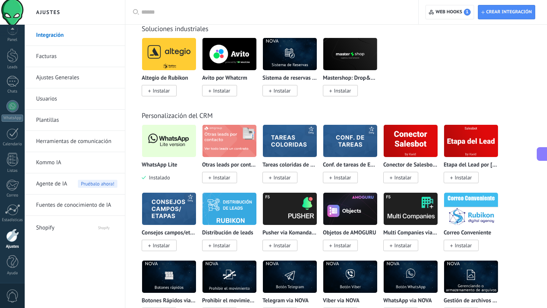
click at [164, 149] on img at bounding box center [169, 141] width 54 height 37
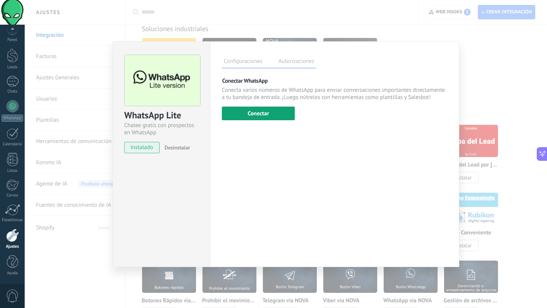
click at [270, 115] on button "Conectar" at bounding box center [258, 114] width 73 height 14
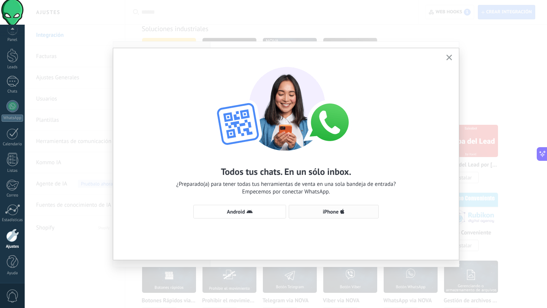
click at [318, 210] on span "iPhone" at bounding box center [334, 212] width 82 height 6
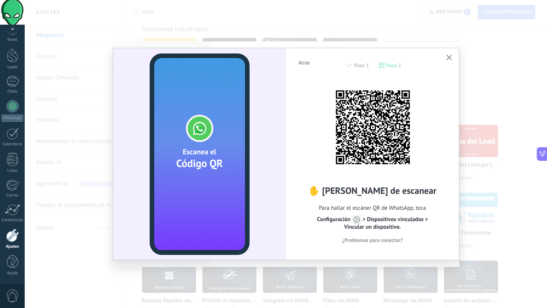
click at [448, 56] on icon "button" at bounding box center [449, 58] width 6 height 6
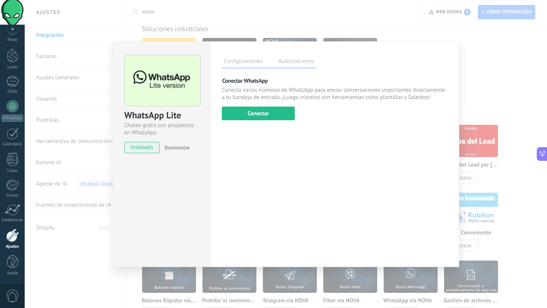
click at [83, 253] on div "WhatsApp Lite Chatee gratis con prospectos en WhatsApp instalado Desinstalar Co…" at bounding box center [286, 154] width 522 height 308
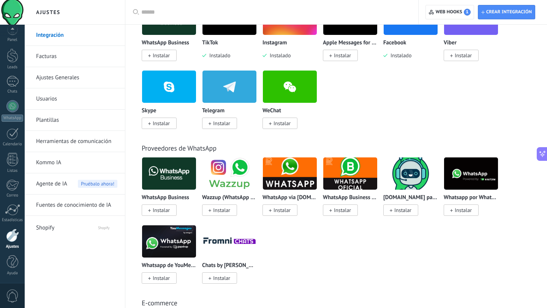
scroll to position [0, 0]
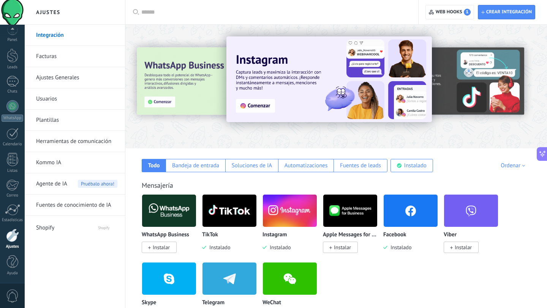
click at [160, 248] on span "Instalar" at bounding box center [161, 247] width 17 height 7
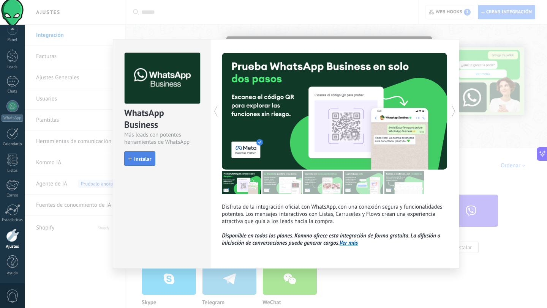
click at [136, 158] on span "Instalar" at bounding box center [142, 159] width 17 height 5
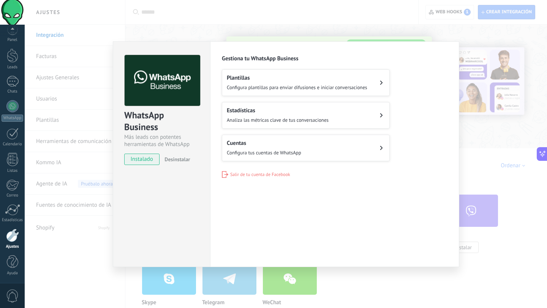
click at [278, 78] on h2 "Plantillas" at bounding box center [297, 77] width 141 height 7
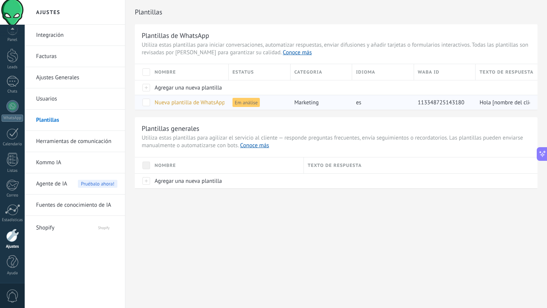
click at [312, 107] on div "marketing" at bounding box center [320, 102] width 58 height 14
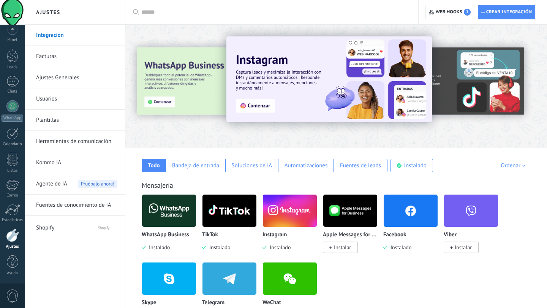
click at [63, 82] on link "Ajustes Generales" at bounding box center [76, 77] width 81 height 21
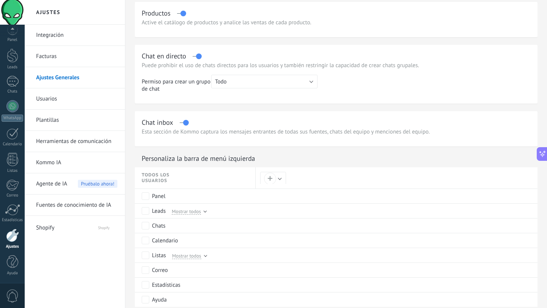
scroll to position [232, 0]
click at [47, 208] on link "Fuentes de conocimiento de IA" at bounding box center [76, 205] width 81 height 21
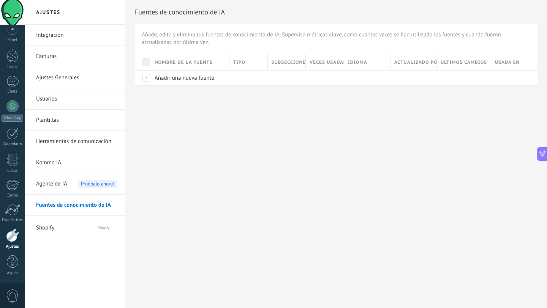
click at [59, 163] on link "Kommo IA" at bounding box center [76, 162] width 81 height 21
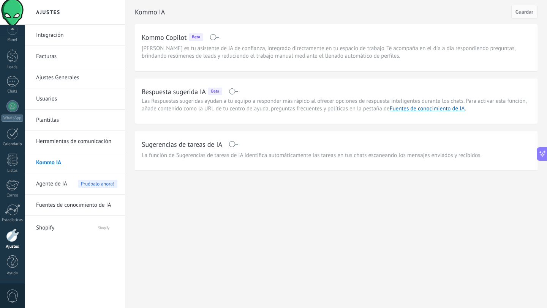
click at [65, 141] on link "Herramientas de comunicación" at bounding box center [76, 141] width 81 height 21
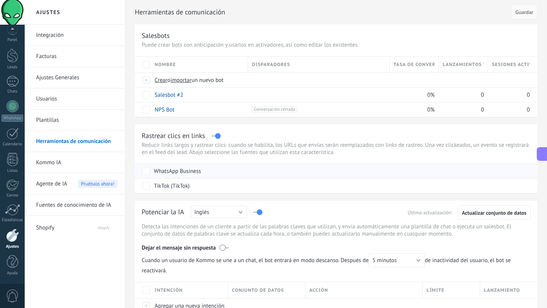
click at [177, 173] on div "WhatsApp Business" at bounding box center [177, 172] width 47 height 8
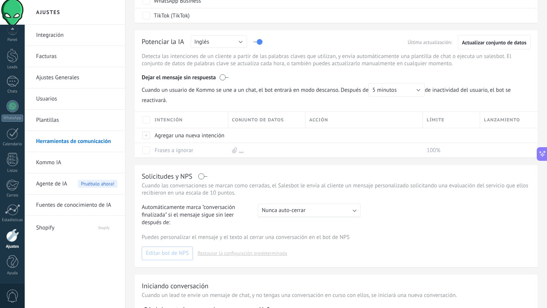
scroll to position [172, 0]
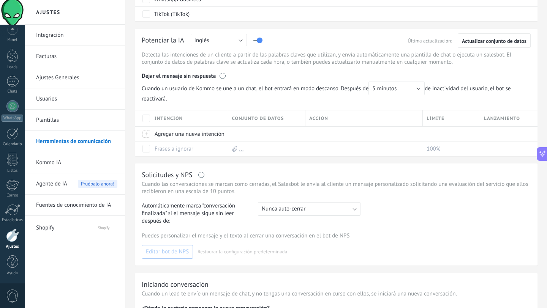
click at [57, 120] on link "Plantillas" at bounding box center [76, 120] width 81 height 21
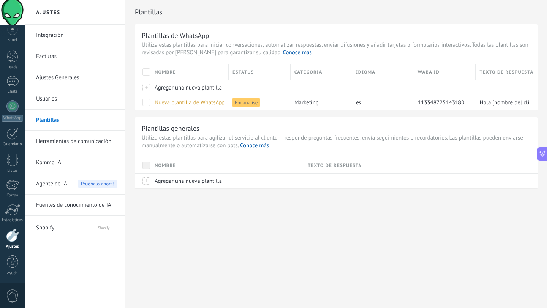
click at [57, 95] on link "Usuarios" at bounding box center [76, 99] width 81 height 21
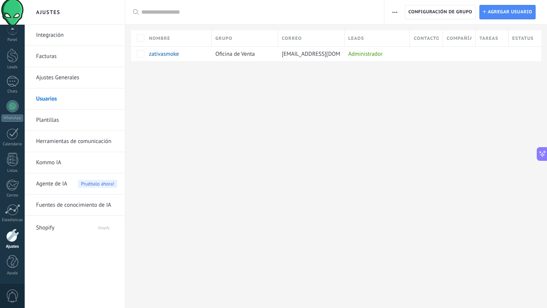
click at [70, 81] on link "Ajustes Generales" at bounding box center [76, 77] width 81 height 21
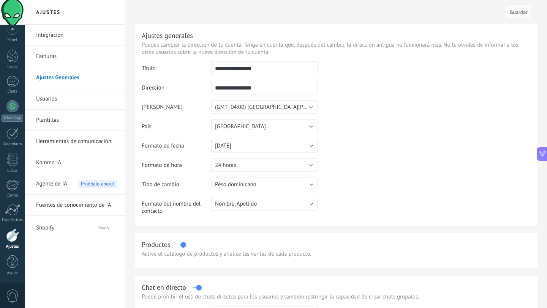
click at [12, 239] on div at bounding box center [12, 235] width 13 height 13
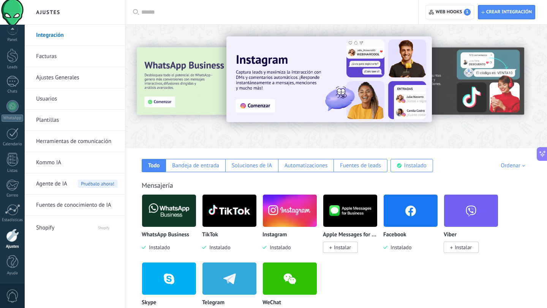
click at [183, 212] on img at bounding box center [169, 211] width 54 height 37
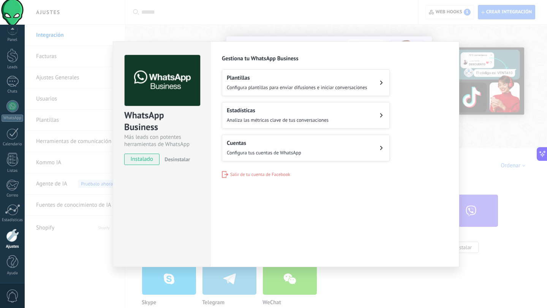
click at [270, 142] on h2 "Cuentas" at bounding box center [264, 143] width 74 height 7
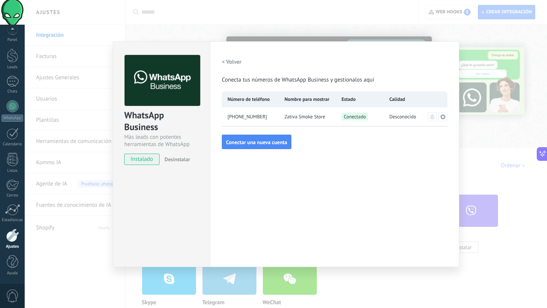
click at [327, 118] on div "Zativa Smoke Store" at bounding box center [307, 117] width 57 height 19
click at [343, 118] on span "Conectado" at bounding box center [355, 117] width 27 height 8
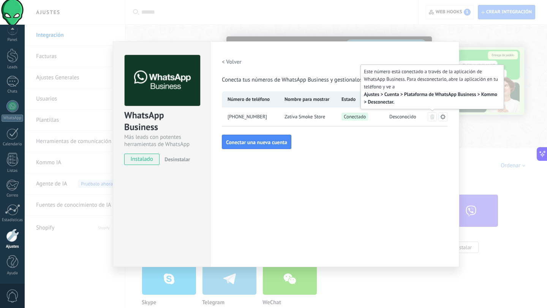
click at [432, 120] on button at bounding box center [432, 116] width 9 height 9
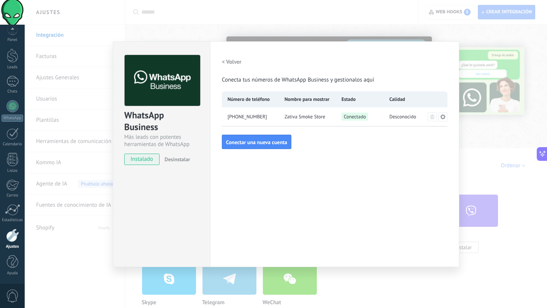
click at [440, 118] on icon at bounding box center [443, 117] width 6 height 6
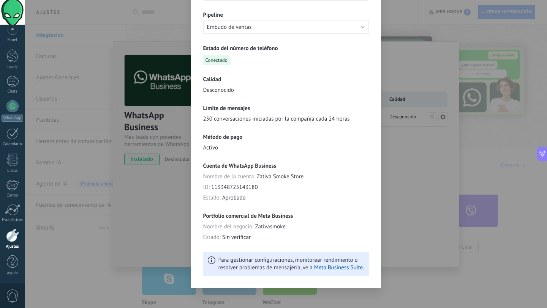
scroll to position [120, 0]
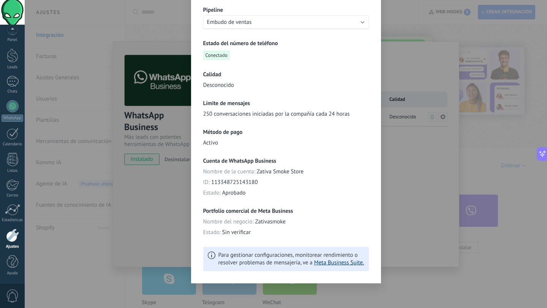
click at [330, 266] on link "Meta Business Suite." at bounding box center [339, 262] width 50 height 7
click at [395, 62] on div "**********" at bounding box center [286, 154] width 522 height 308
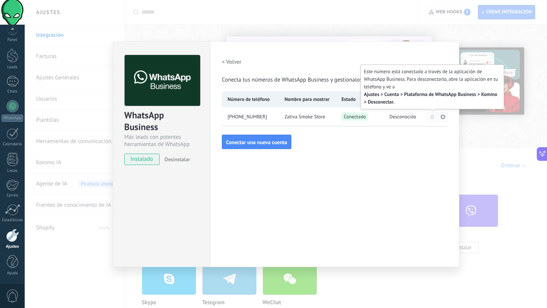
click at [434, 116] on button at bounding box center [432, 116] width 9 height 9
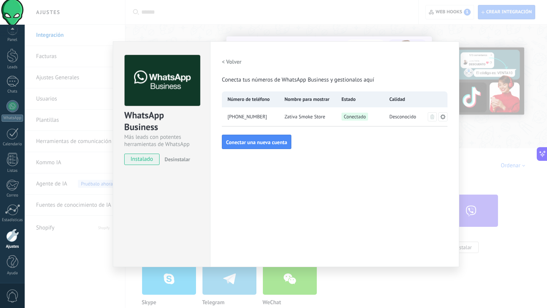
click at [181, 156] on span "Desinstalar" at bounding box center [176, 159] width 25 height 7
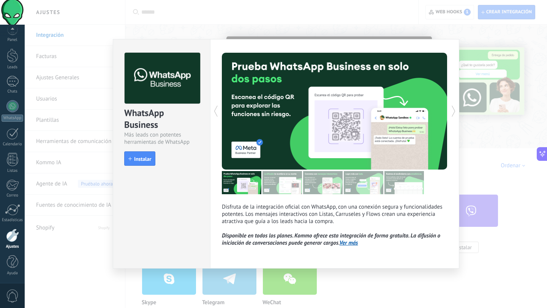
click at [162, 35] on div "WhatsApp Business Más leads con potentes herramientas de WhatsApp install Insta…" at bounding box center [286, 154] width 522 height 308
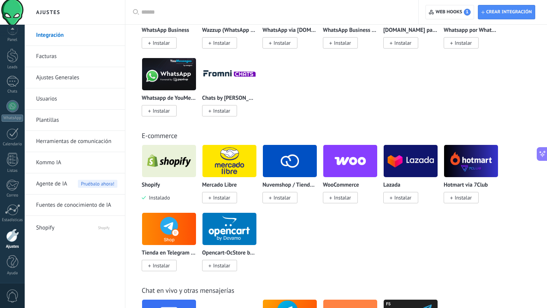
scroll to position [427, 0]
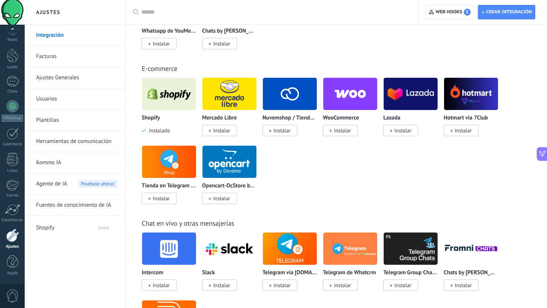
click at [165, 104] on img at bounding box center [169, 94] width 54 height 37
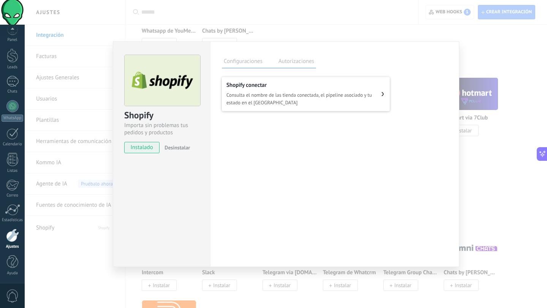
click at [246, 98] on span "Consulta el nombre de las tienda conectada, el pipeline asociado y tu estado en…" at bounding box center [303, 99] width 155 height 15
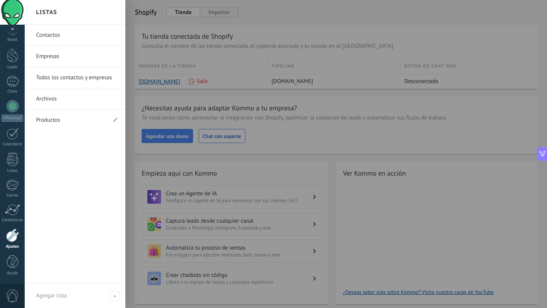
click at [70, 36] on link "Contactos" at bounding box center [77, 35] width 82 height 21
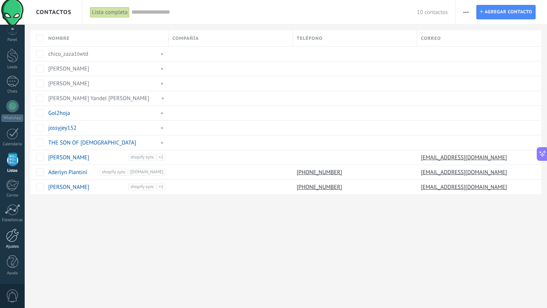
click at [18, 236] on div at bounding box center [12, 235] width 13 height 13
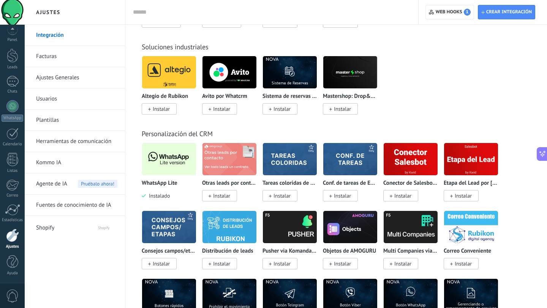
scroll to position [1764, 0]
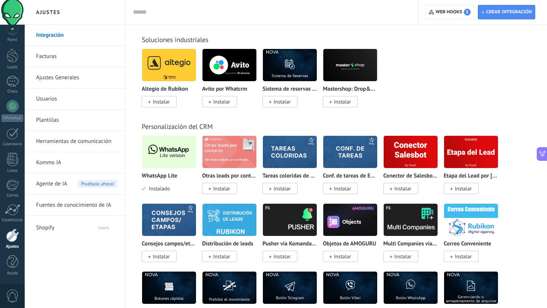
click at [172, 157] on img at bounding box center [169, 152] width 54 height 37
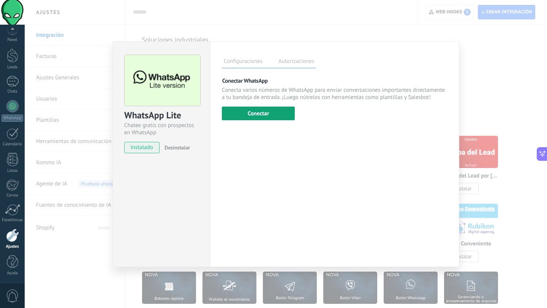
click at [269, 111] on button "Conectar" at bounding box center [258, 114] width 73 height 14
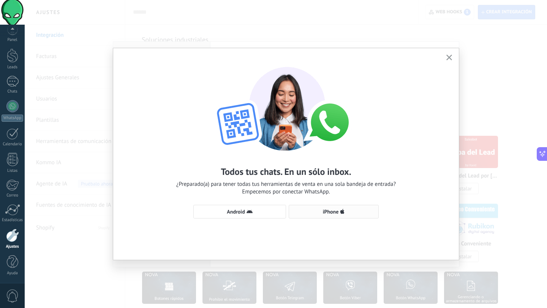
click at [304, 210] on span "iPhone" at bounding box center [334, 212] width 82 height 6
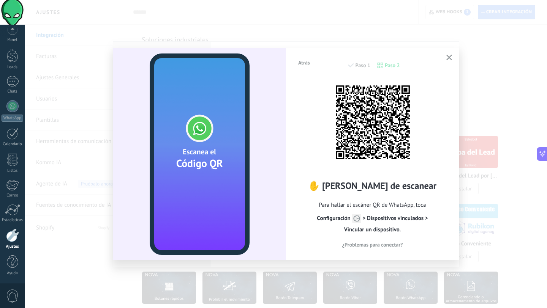
click at [447, 59] on icon "button" at bounding box center [449, 58] width 6 height 6
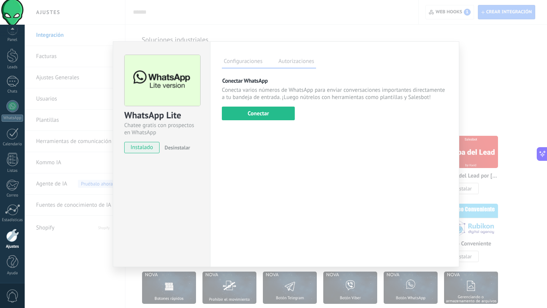
click at [73, 215] on div "WhatsApp Lite Chatee gratis con prospectos en WhatsApp instalado Desinstalar Co…" at bounding box center [286, 154] width 522 height 308
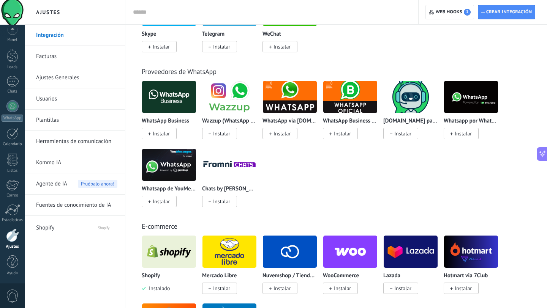
scroll to position [264, 0]
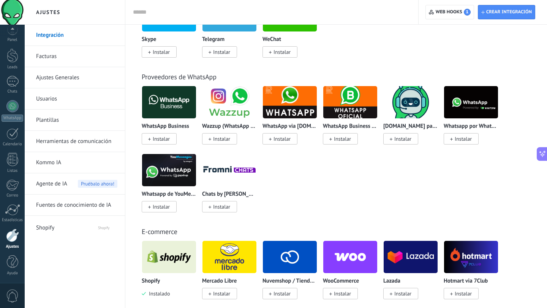
click at [155, 142] on span "Instalar" at bounding box center [161, 139] width 17 height 7
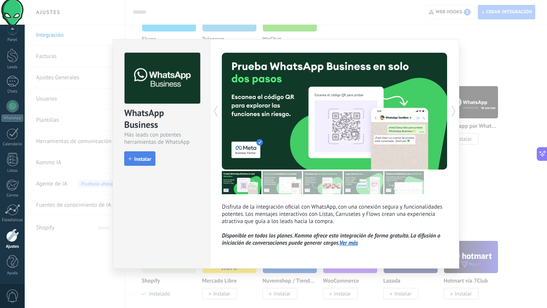
click at [148, 161] on span "Instalar" at bounding box center [142, 159] width 17 height 5
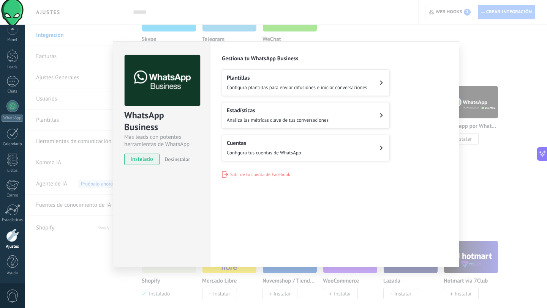
click at [261, 85] on span "Configura plantillas para enviar difusiones e iniciar conversaciones" at bounding box center [297, 87] width 141 height 6
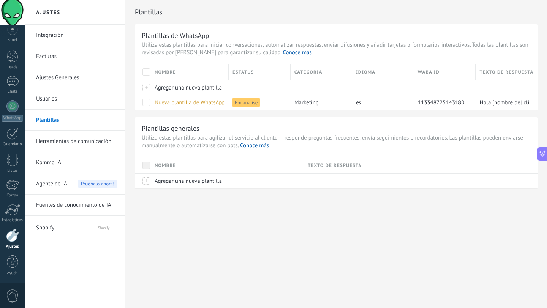
click at [11, 241] on div at bounding box center [12, 235] width 13 height 13
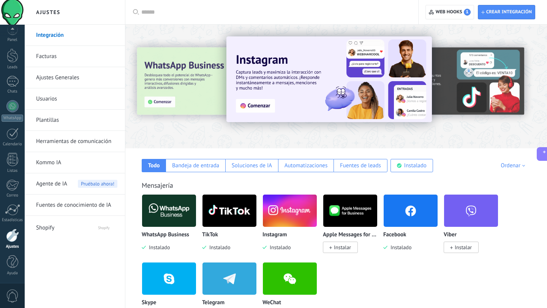
click at [180, 213] on img at bounding box center [169, 211] width 54 height 37
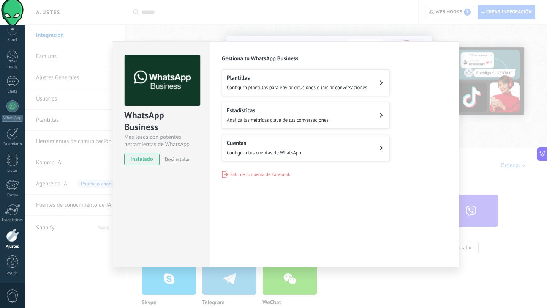
click at [286, 109] on h2 "Estadísticas" at bounding box center [278, 110] width 102 height 7
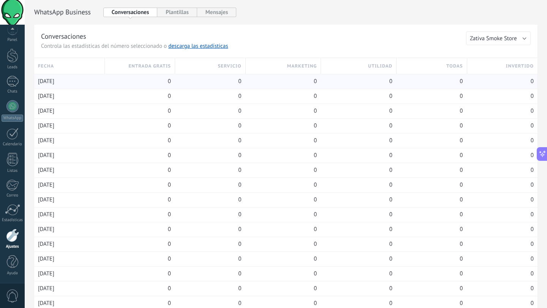
click at [68, 83] on div "09/10/2025" at bounding box center [69, 81] width 63 height 14
click at [180, 9] on button "Plantillas" at bounding box center [177, 12] width 40 height 9
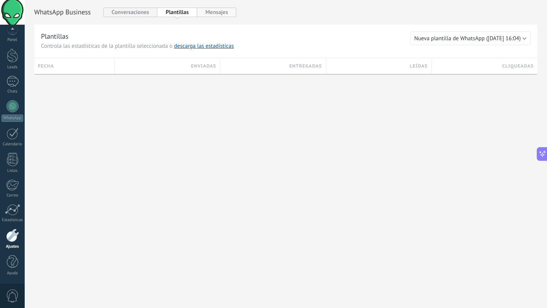
click at [221, 11] on button "Mensajes" at bounding box center [217, 12] width 40 height 9
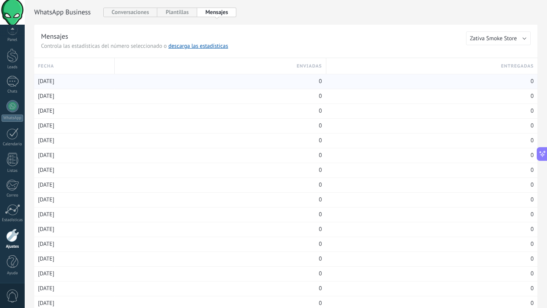
click at [102, 84] on div "09/10/2025" at bounding box center [74, 81] width 73 height 14
click at [499, 37] on span "Zativa Smoke Store" at bounding box center [493, 38] width 47 height 7
click at [15, 113] on link "WhatsApp" at bounding box center [12, 111] width 25 height 22
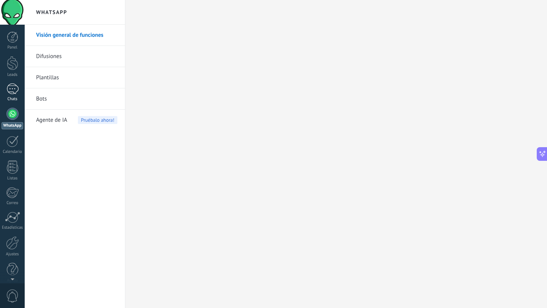
click at [15, 91] on div at bounding box center [12, 89] width 12 height 11
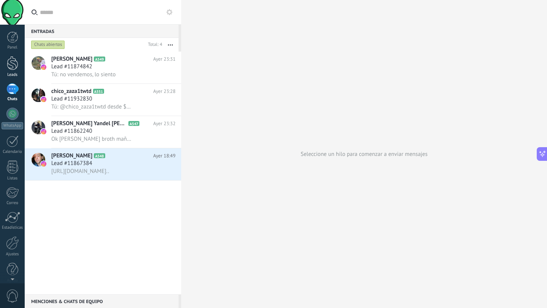
click at [14, 67] on div at bounding box center [12, 63] width 11 height 14
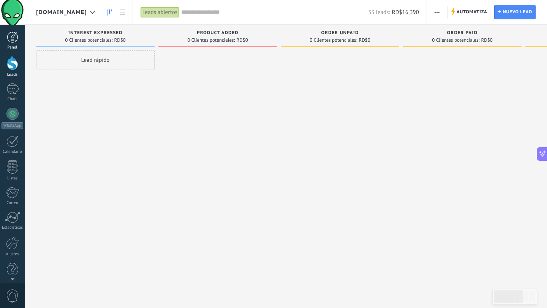
click at [15, 40] on div at bounding box center [12, 37] width 11 height 11
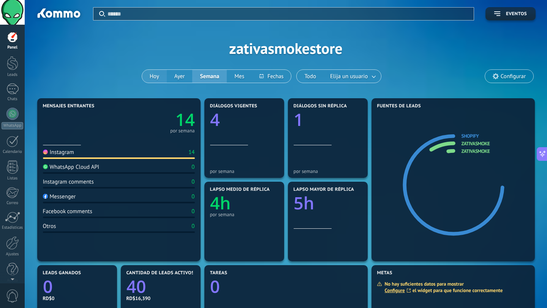
click at [152, 79] on button "Hoy" at bounding box center [154, 76] width 25 height 13
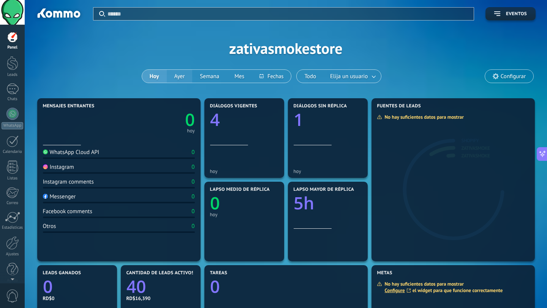
click at [179, 77] on button "Ayer" at bounding box center [180, 76] width 26 height 13
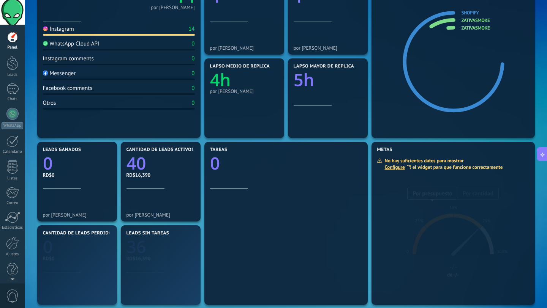
scroll to position [229, 0]
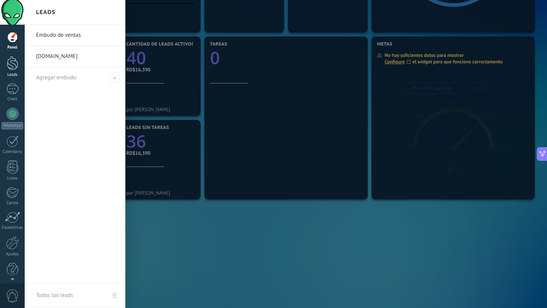
click at [9, 65] on div at bounding box center [12, 63] width 11 height 14
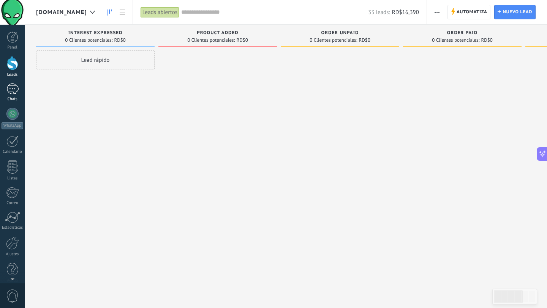
click at [6, 84] on div at bounding box center [12, 89] width 12 height 11
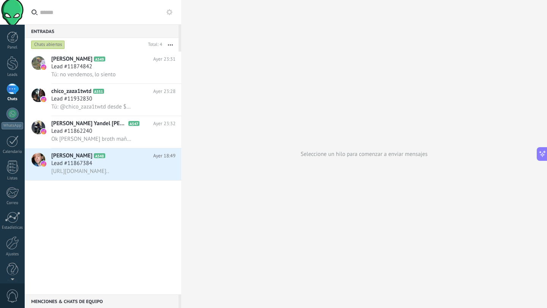
click at [166, 16] on button at bounding box center [169, 12] width 9 height 9
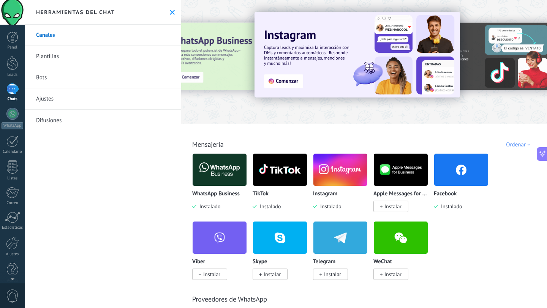
click at [71, 84] on link "Bots" at bounding box center [103, 77] width 157 height 21
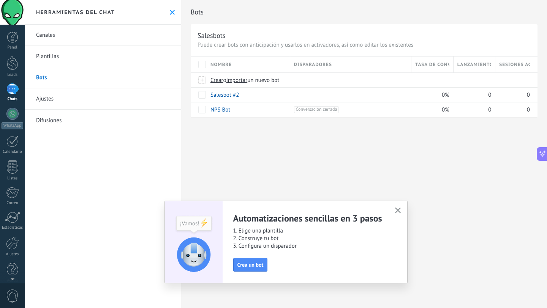
click at [68, 102] on link "Ajustes" at bounding box center [103, 99] width 157 height 21
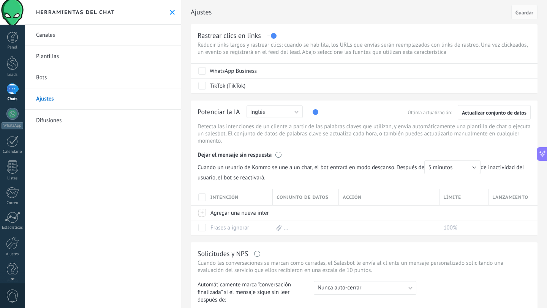
click at [77, 123] on link "Difusiones" at bounding box center [103, 120] width 157 height 21
